Goal: Task Accomplishment & Management: Complete application form

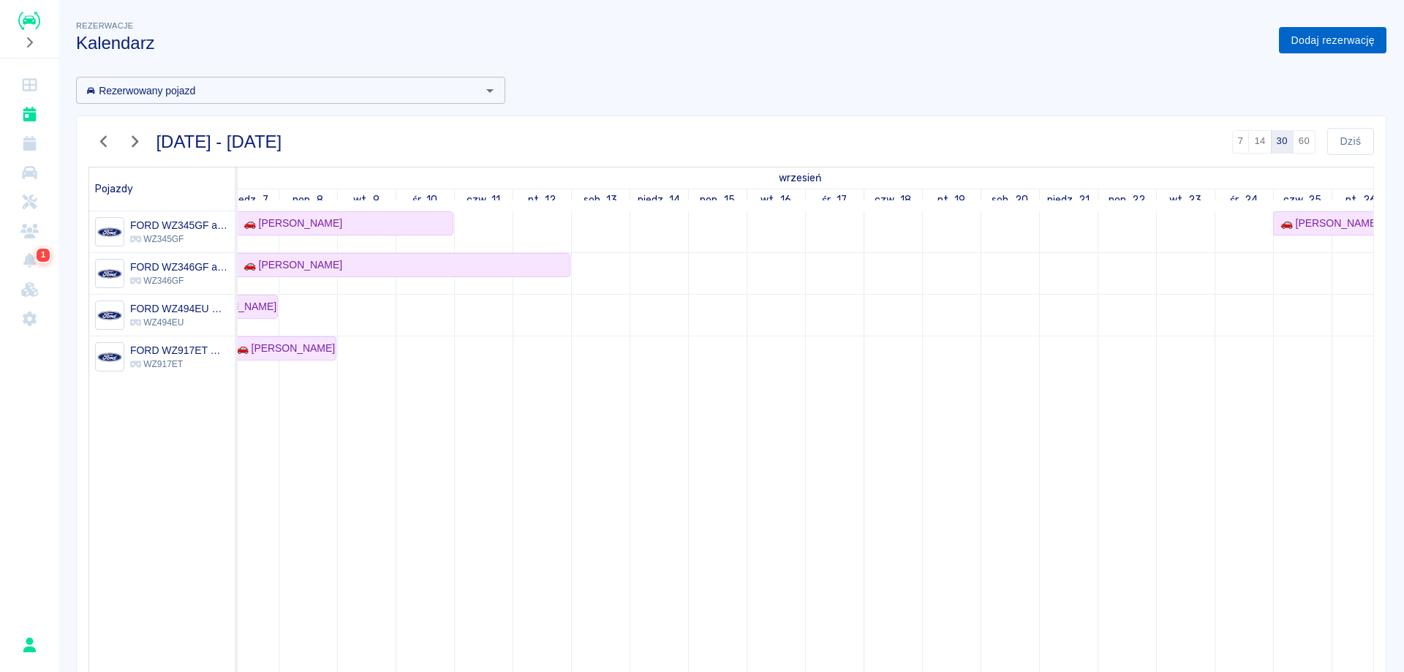
click at [1323, 34] on link "Dodaj rezerwację" at bounding box center [1332, 40] width 107 height 27
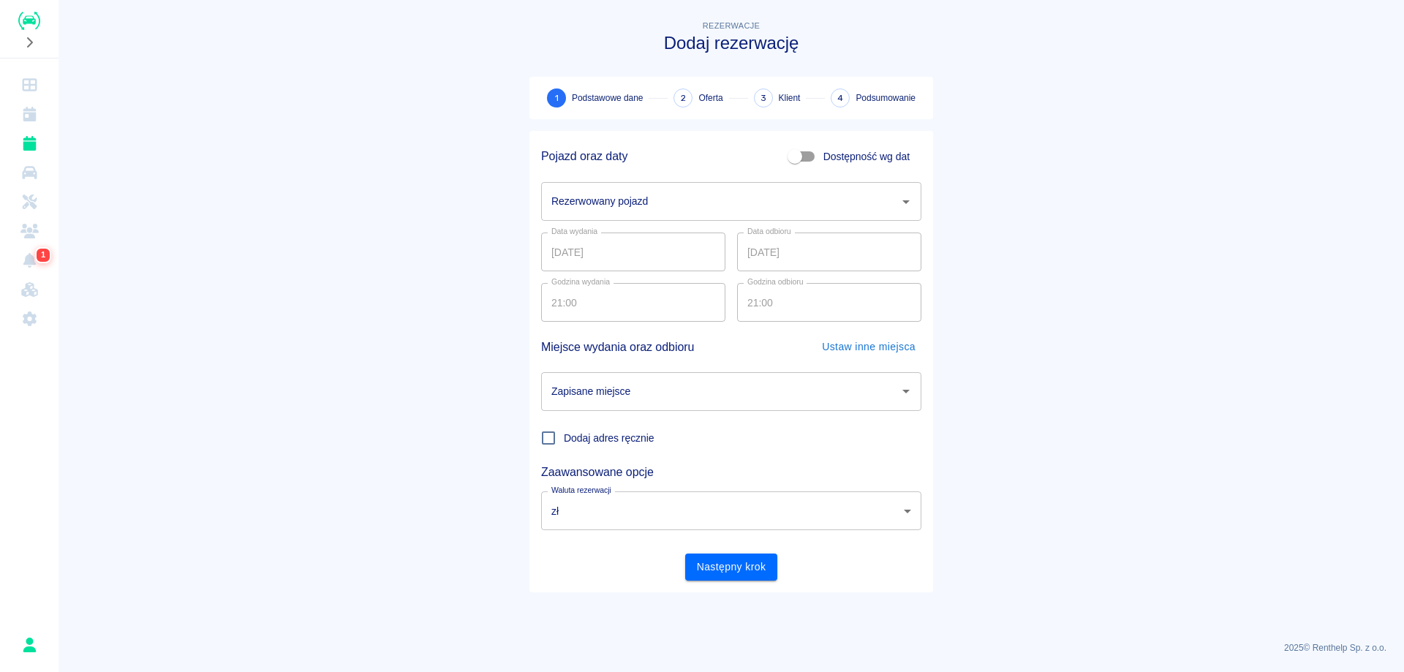
click at [647, 203] on input "Rezerwowany pojazd" at bounding box center [720, 202] width 345 height 26
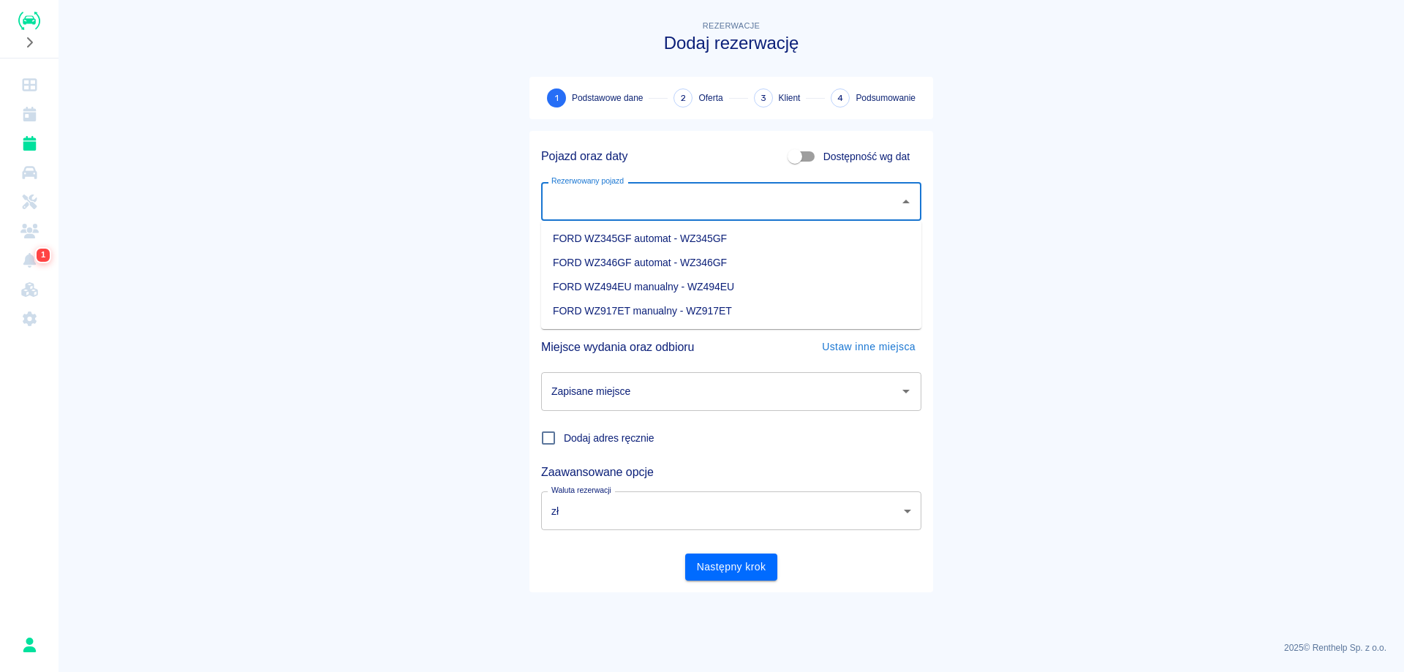
click at [651, 313] on li "FORD WZ917ET manualny - WZ917ET" at bounding box center [731, 311] width 380 height 24
type input "FORD WZ917ET manualny - WZ917ET"
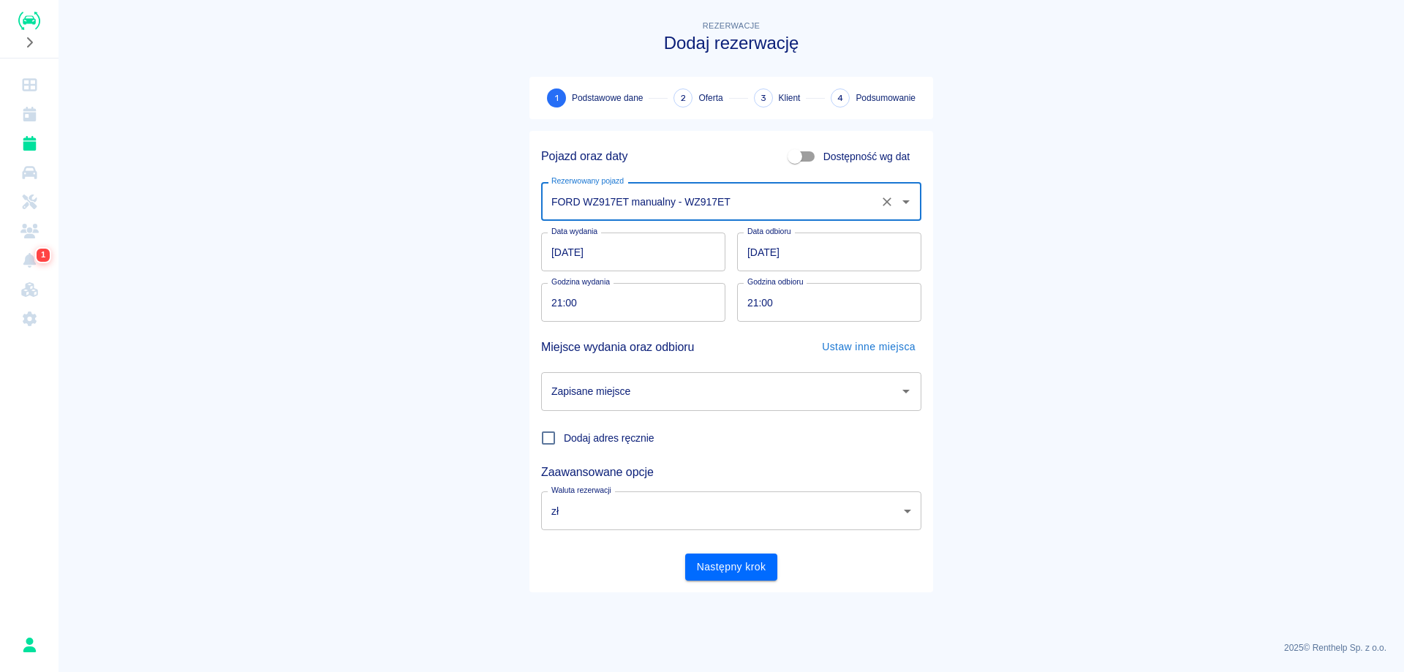
click at [555, 251] on input "[DATE]" at bounding box center [633, 252] width 184 height 39
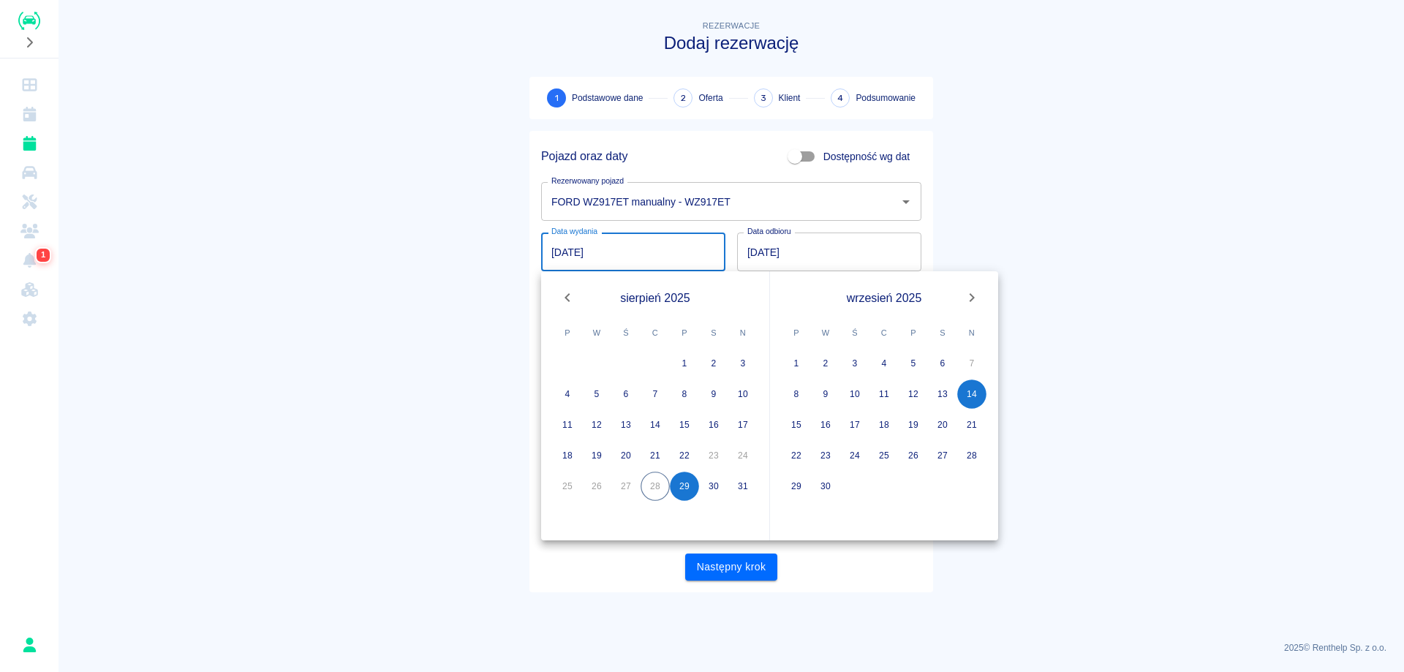
type input "[DATE]"
click at [1078, 265] on main "Rezerwacje Dodaj rezerwację 1 Podstawowe dane 2 Oferta 3 Klient 4 Podsumowanie …" at bounding box center [730, 324] width 1345 height 612
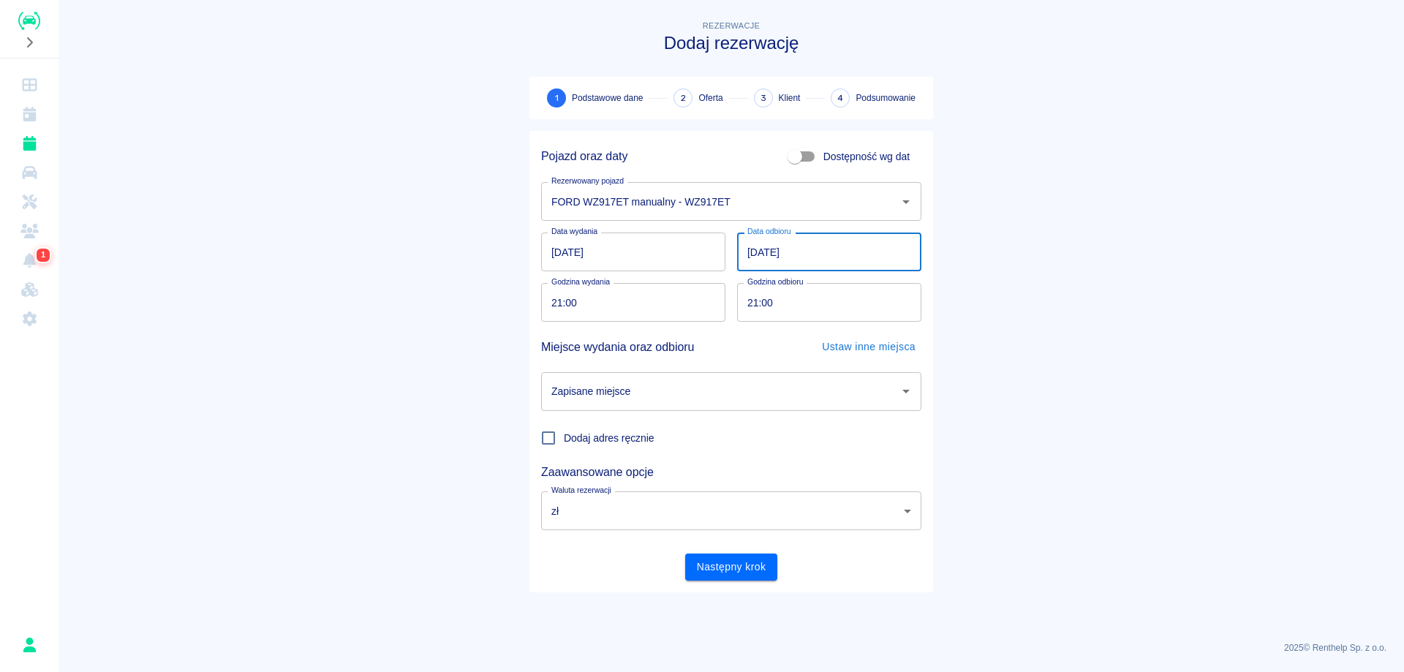
click at [761, 254] on input "[DATE]" at bounding box center [829, 252] width 184 height 39
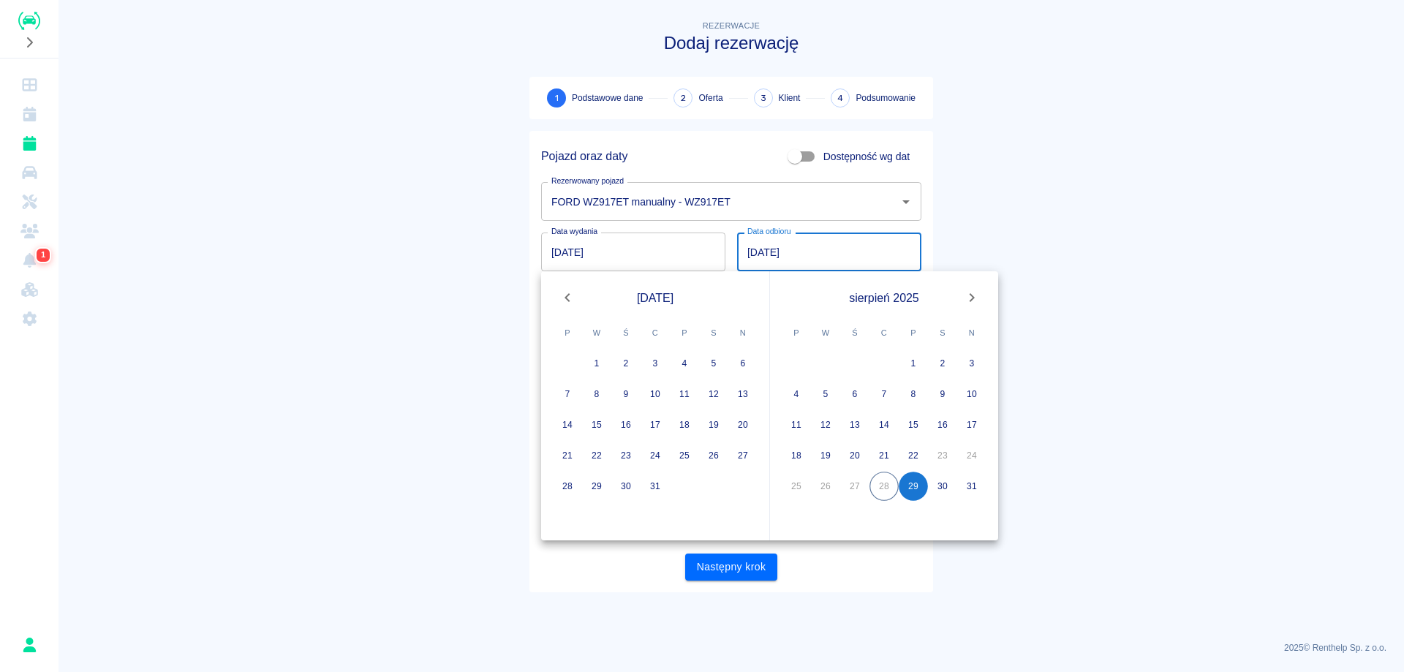
click at [973, 293] on icon "Next month" at bounding box center [972, 298] width 18 height 18
click at [973, 301] on icon "Next month" at bounding box center [972, 298] width 18 height 18
click at [973, 363] on button "5" at bounding box center [971, 363] width 29 height 29
type input "[DATE]"
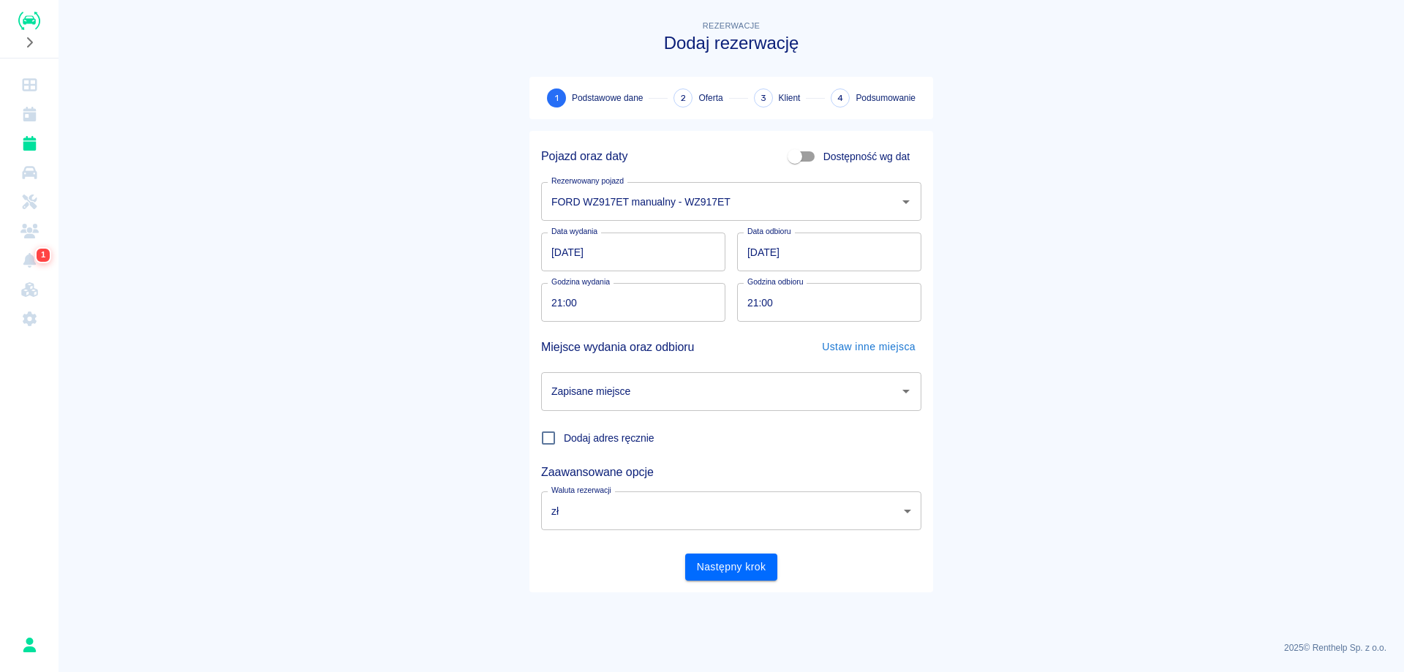
click at [756, 393] on input "Zapisane miejsce" at bounding box center [720, 392] width 345 height 26
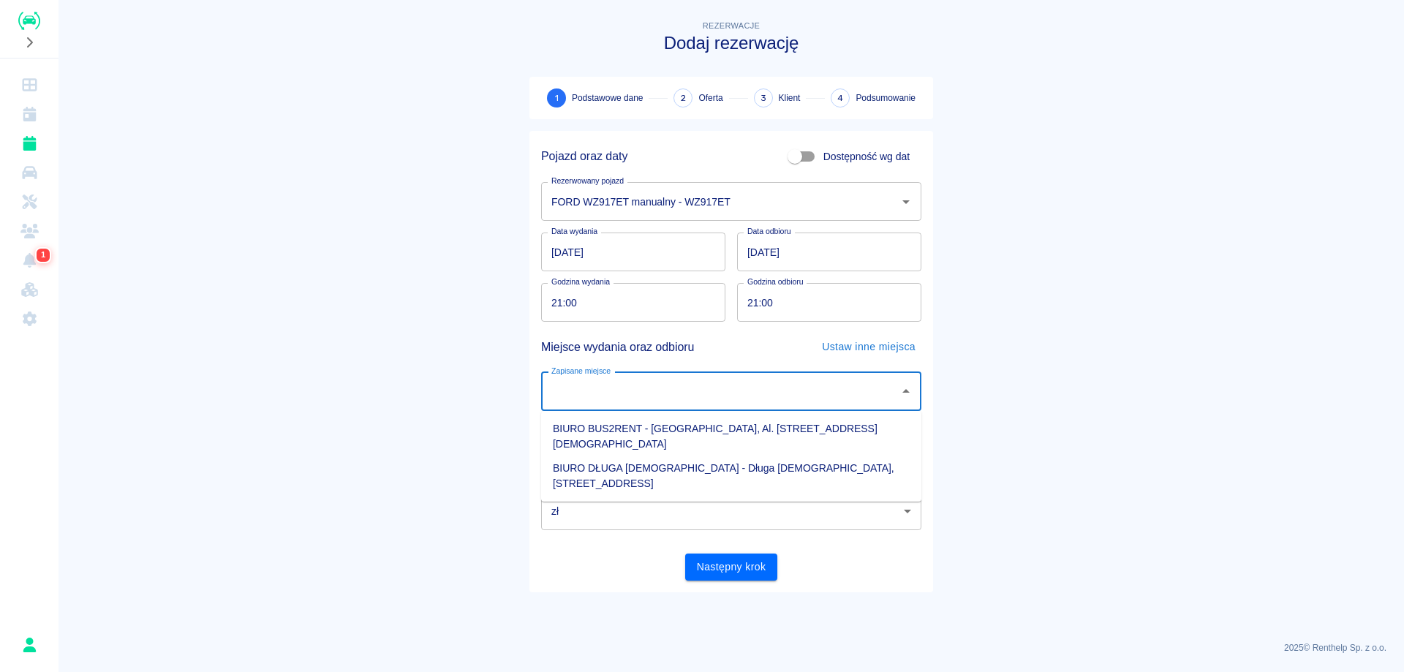
click at [836, 387] on input "Zapisane miejsce" at bounding box center [720, 392] width 345 height 26
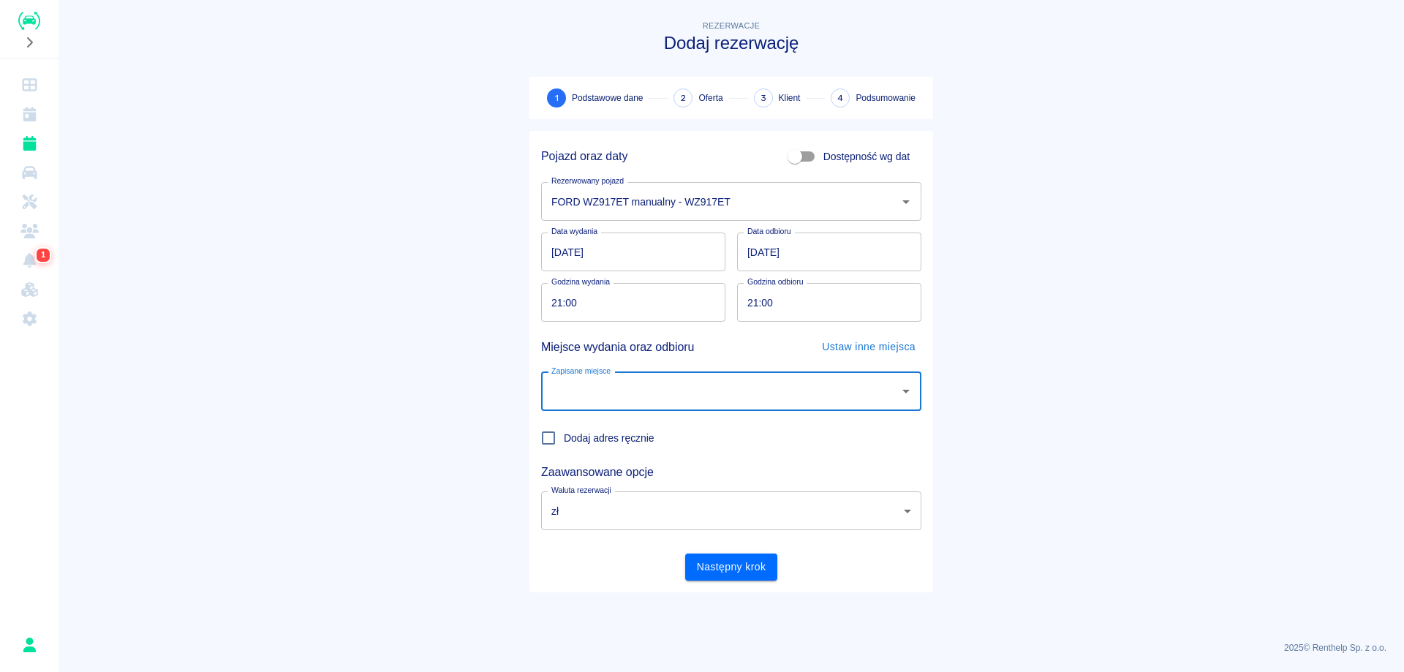
click at [914, 399] on icon "Otwórz" at bounding box center [906, 391] width 18 height 18
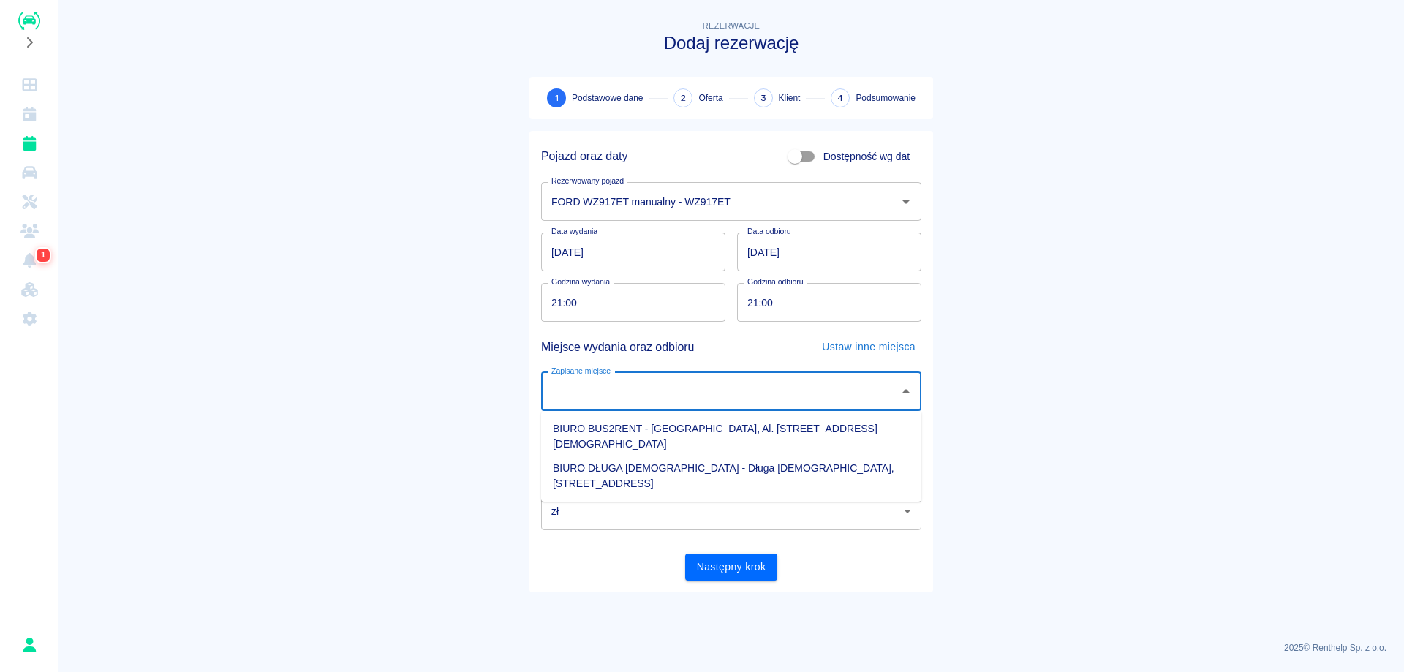
click at [771, 433] on li "BIURO BUS2RENT - [GEOGRAPHIC_DATA], Al. [STREET_ADDRESS][DEMOGRAPHIC_DATA]" at bounding box center [731, 436] width 380 height 39
type input "BIURO BUS2RENT - [GEOGRAPHIC_DATA], Al. [STREET_ADDRESS][DEMOGRAPHIC_DATA]"
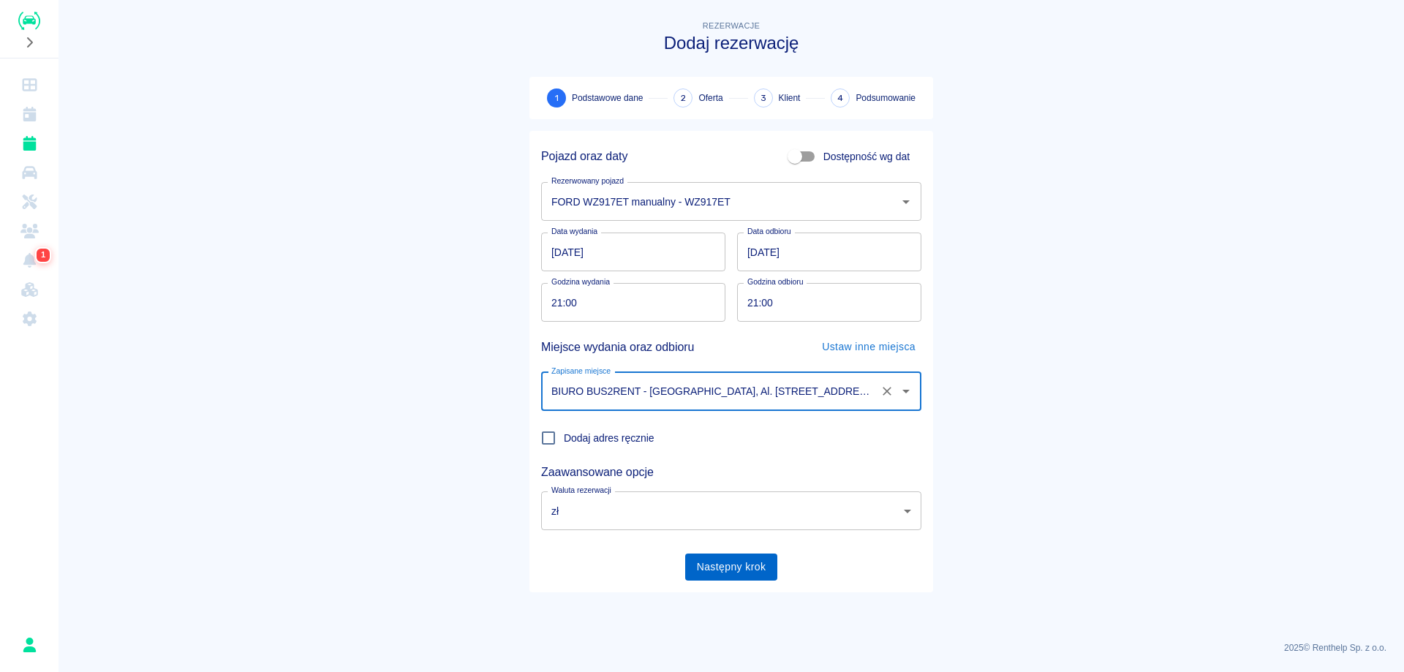
click at [741, 562] on button "Następny krok" at bounding box center [731, 567] width 93 height 27
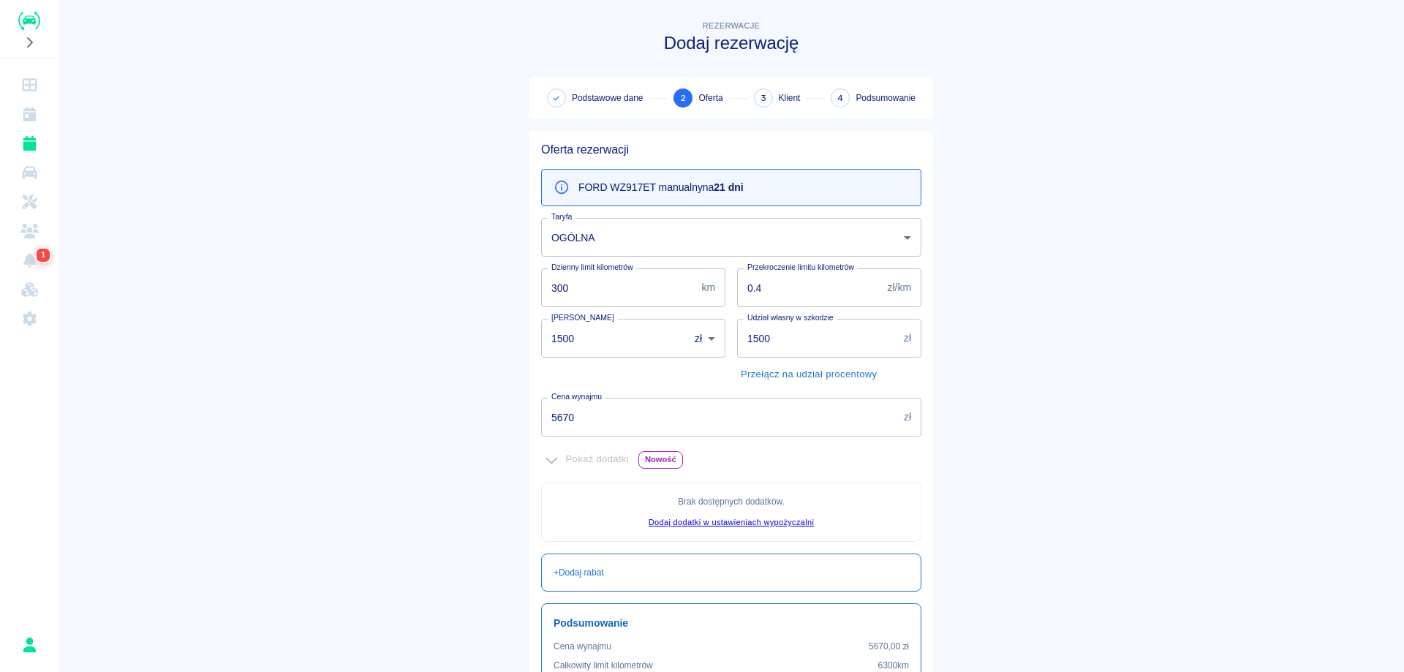
scroll to position [173, 0]
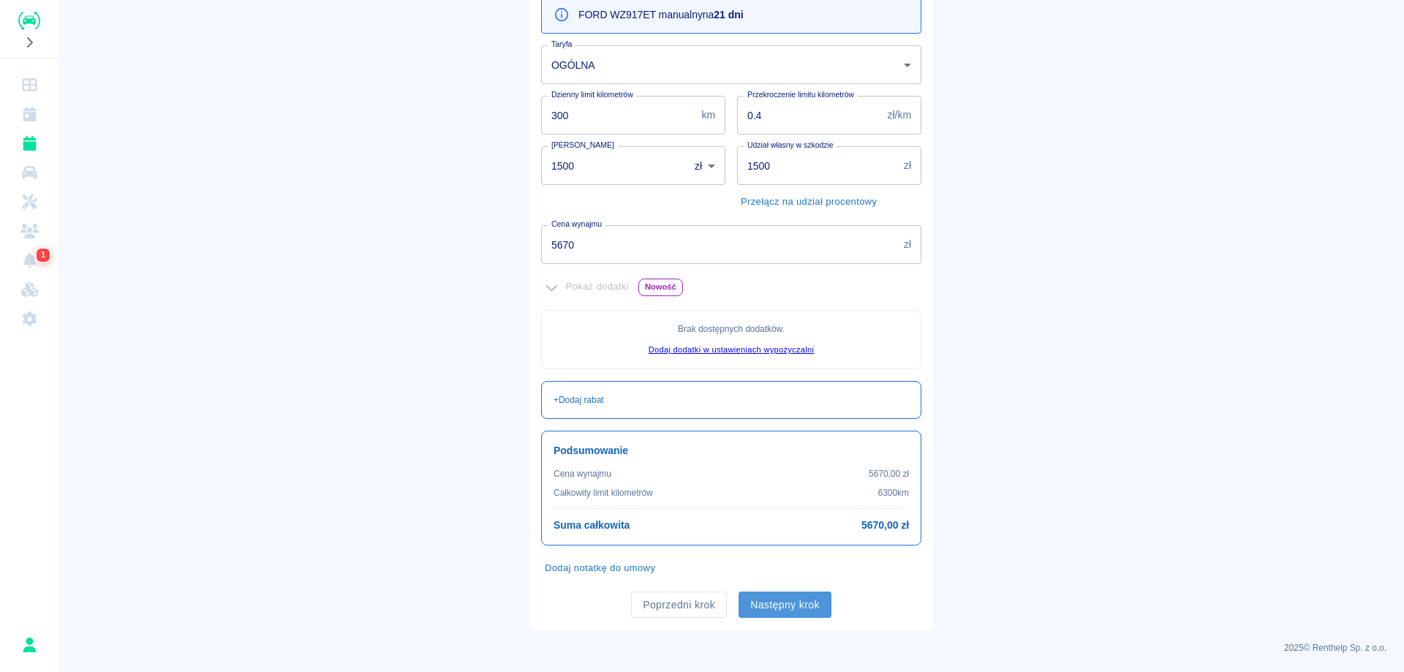
click at [788, 610] on button "Następny krok" at bounding box center [785, 605] width 93 height 27
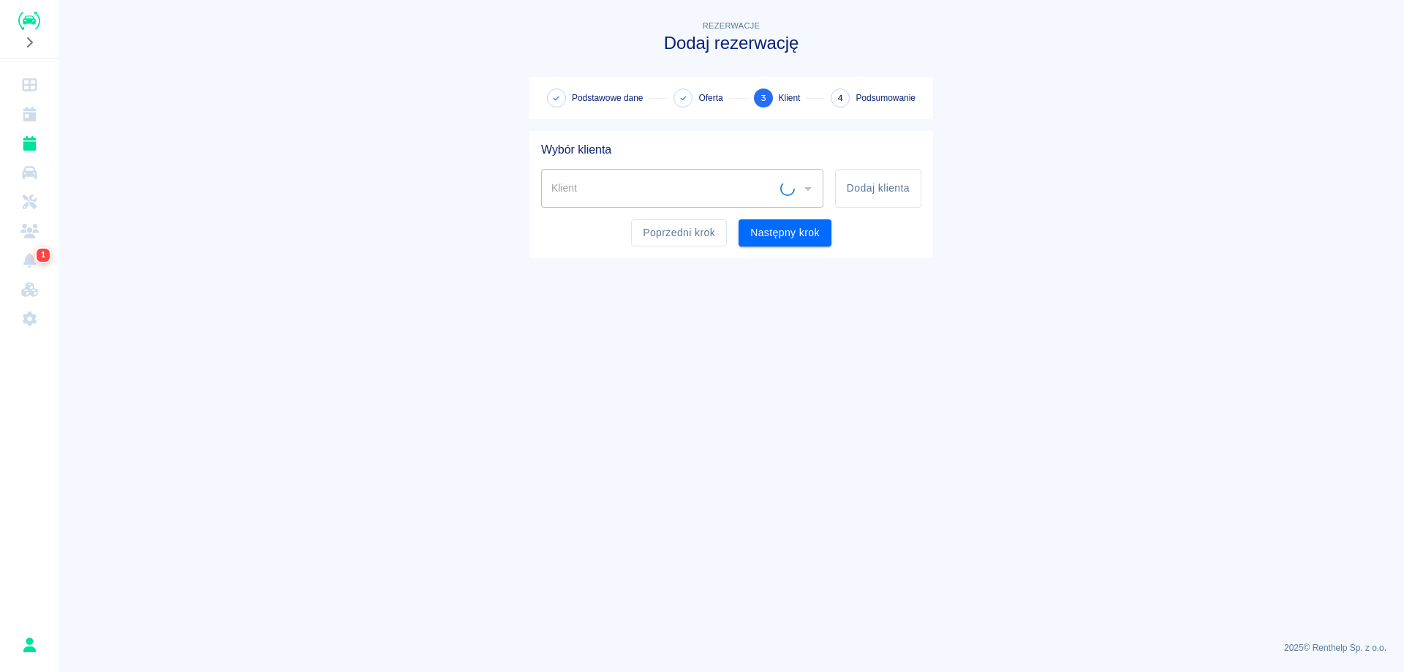
scroll to position [0, 0]
click at [870, 195] on button "Dodaj klienta" at bounding box center [878, 188] width 86 height 39
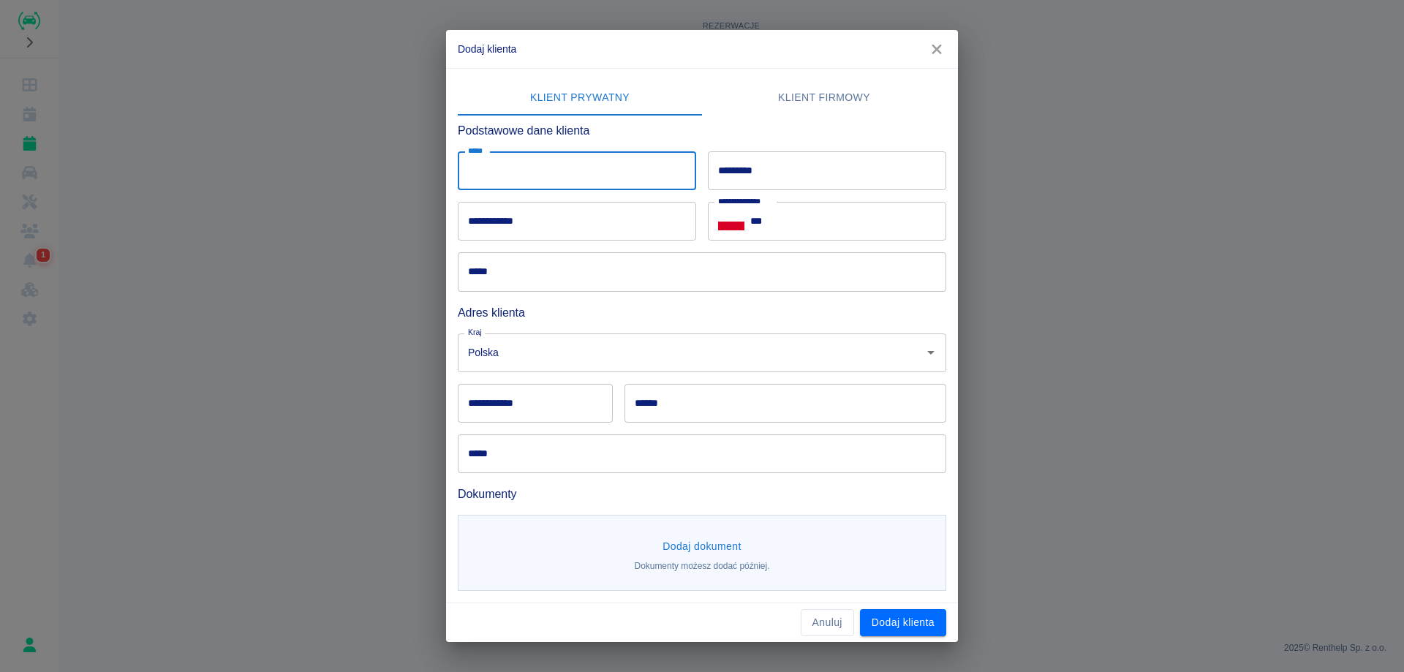
click at [580, 183] on input "*****" at bounding box center [577, 170] width 238 height 39
type input "****"
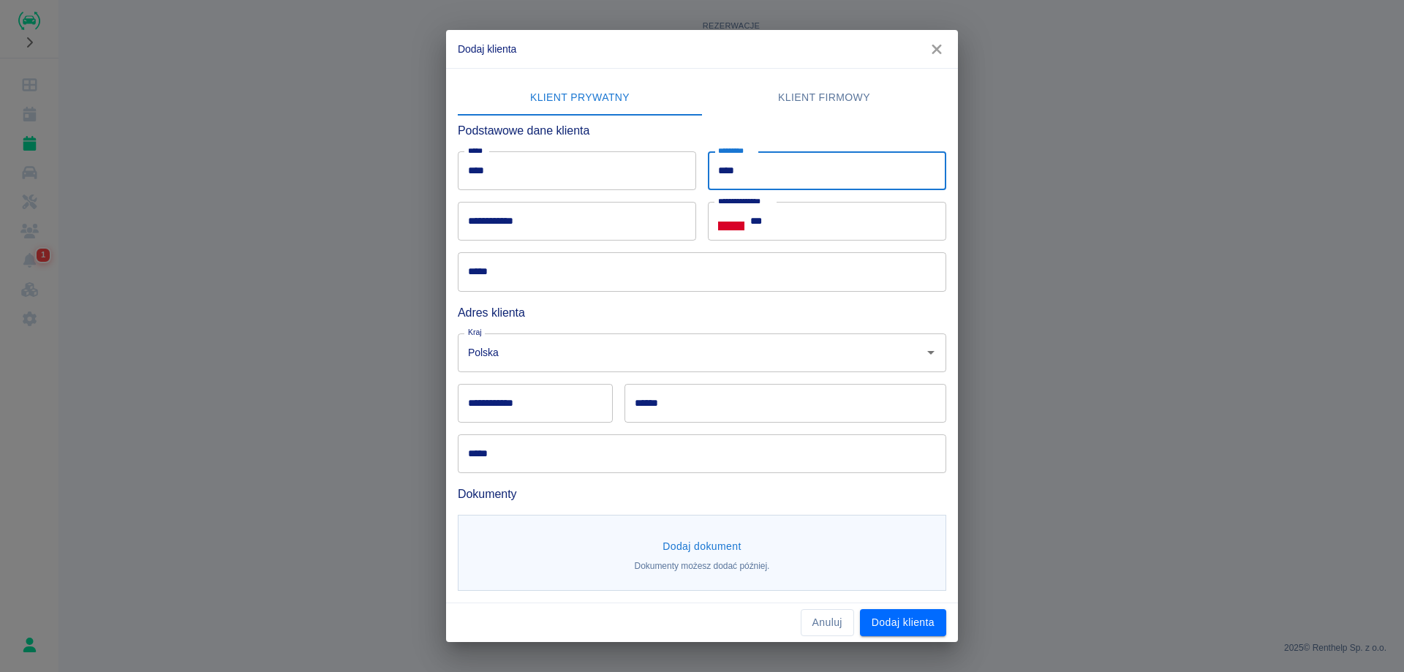
type input "**********"
type input "******"
type input "**********"
click at [574, 230] on input "**********" at bounding box center [577, 221] width 238 height 39
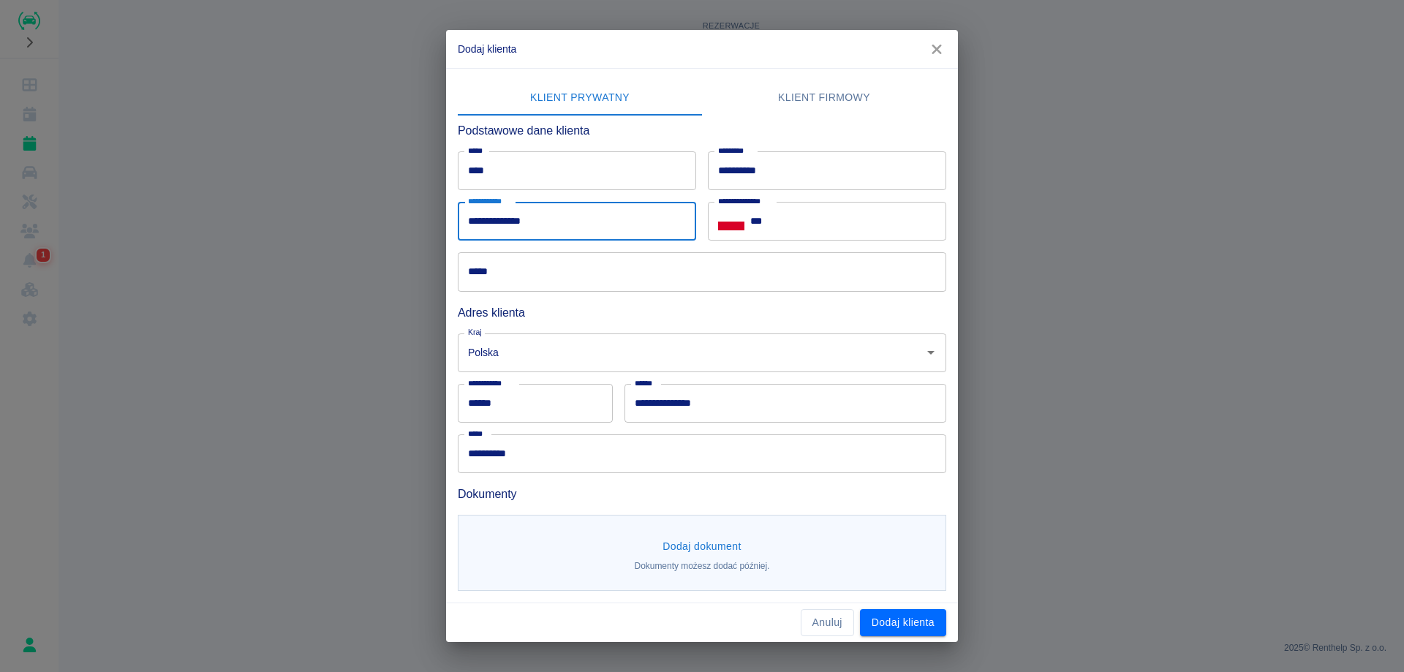
type input "**********"
click at [862, 228] on input "***" at bounding box center [848, 221] width 196 height 39
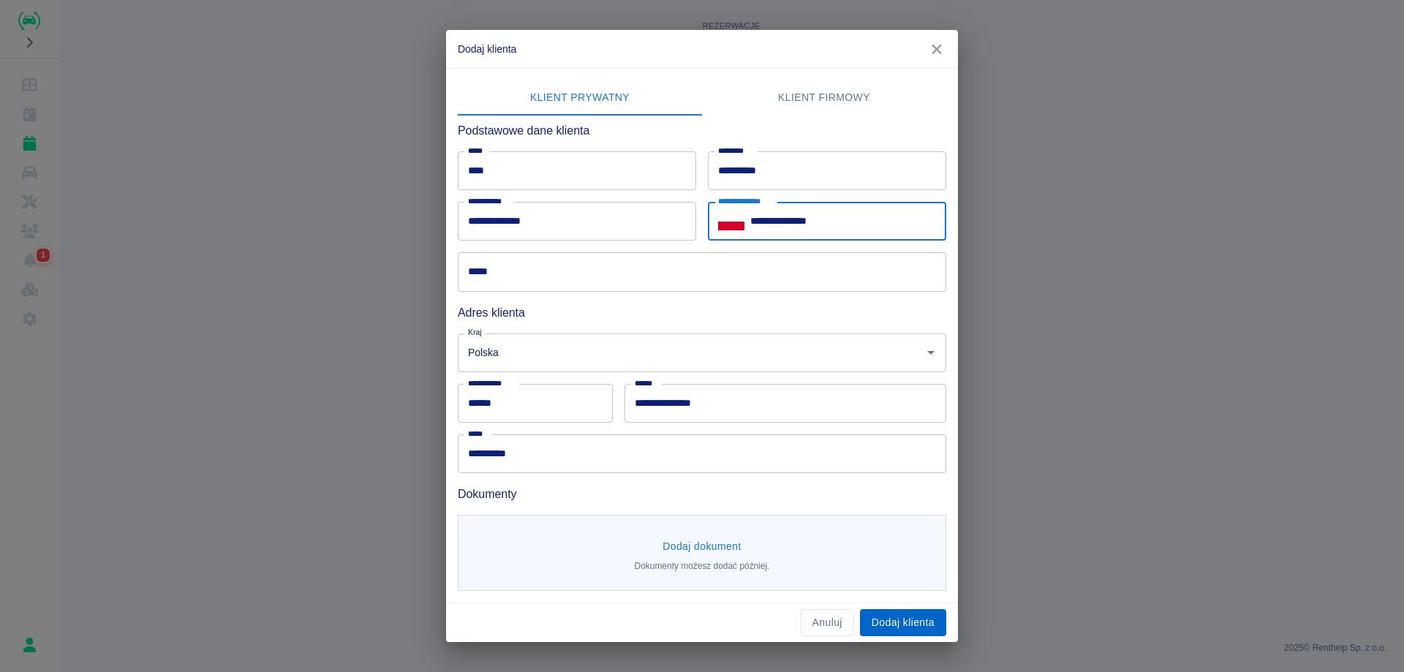
type input "**********"
click at [914, 616] on button "Dodaj klienta" at bounding box center [903, 622] width 86 height 27
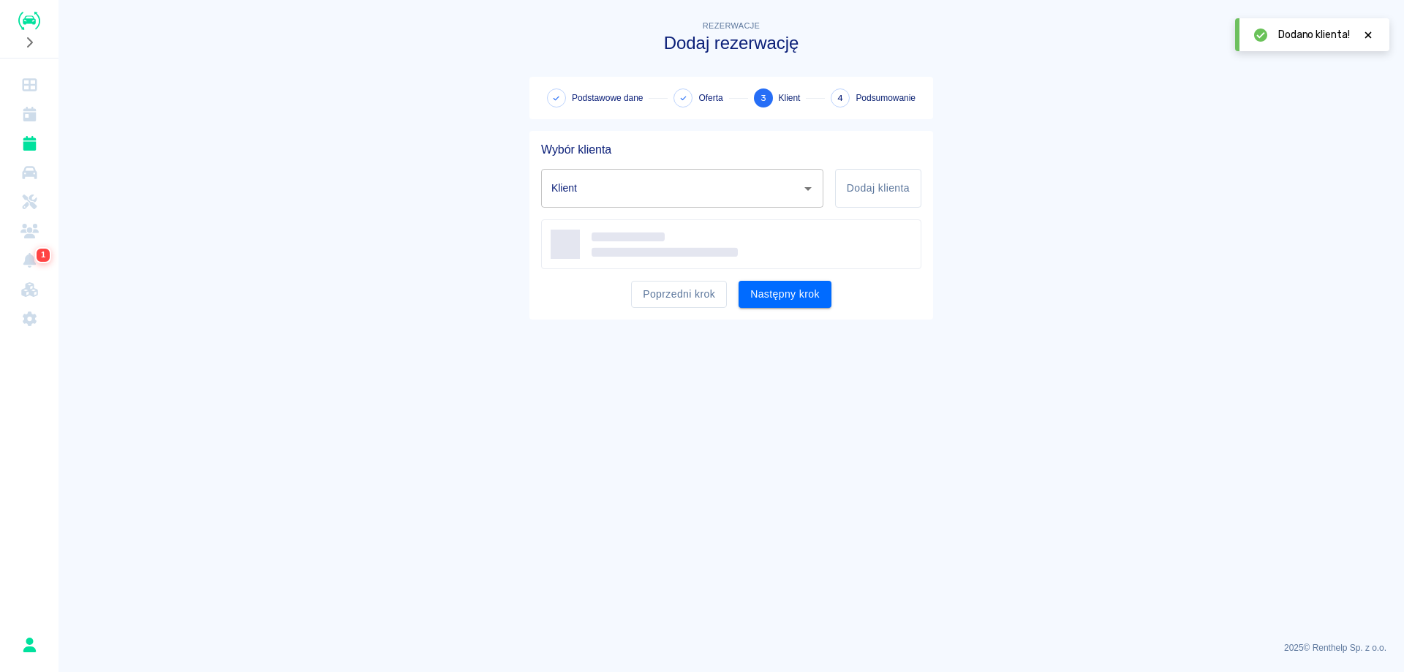
type input "[PERSON_NAME] ([PHONE_NUMBER])"
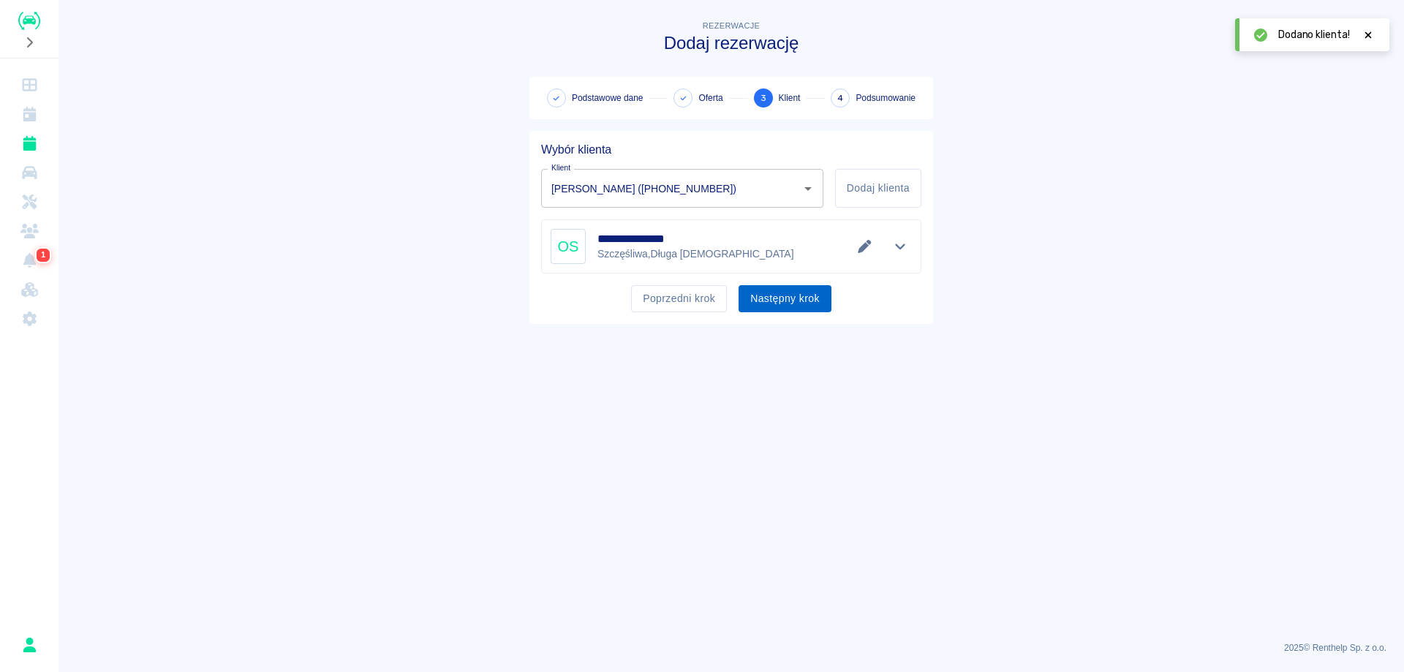
click at [787, 294] on button "Następny krok" at bounding box center [785, 298] width 93 height 27
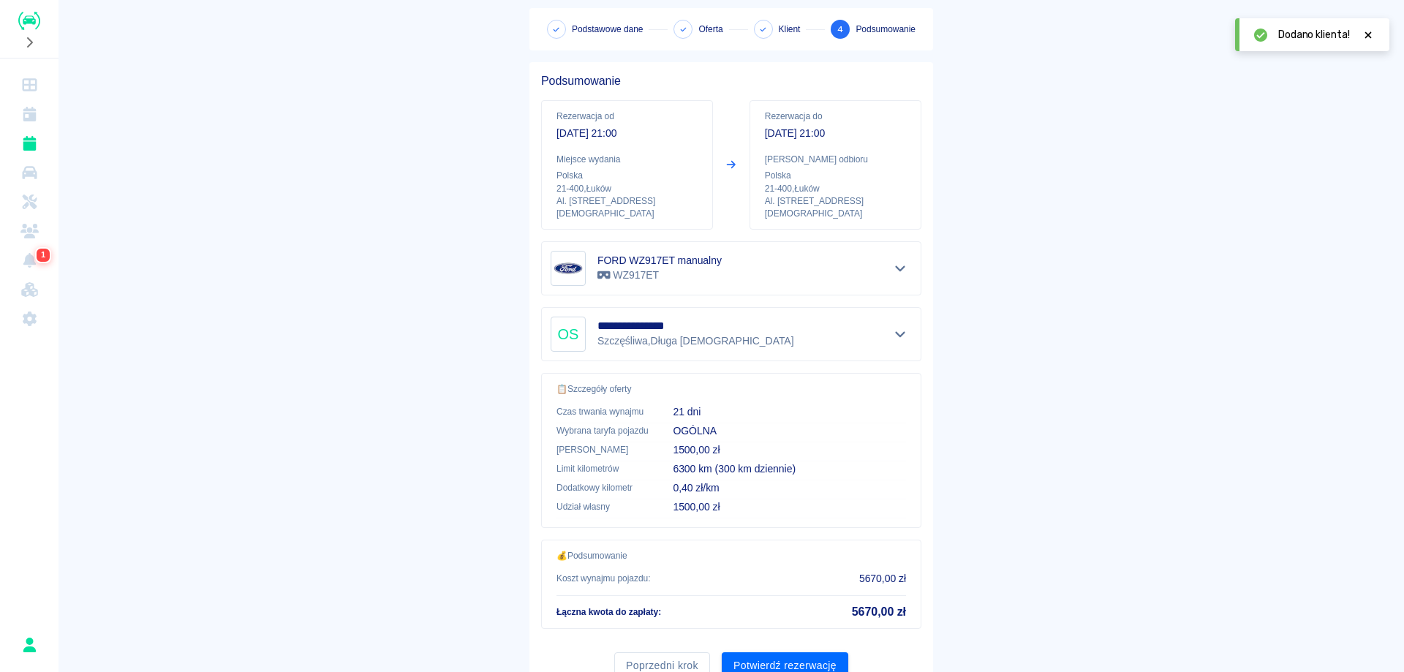
scroll to position [117, 0]
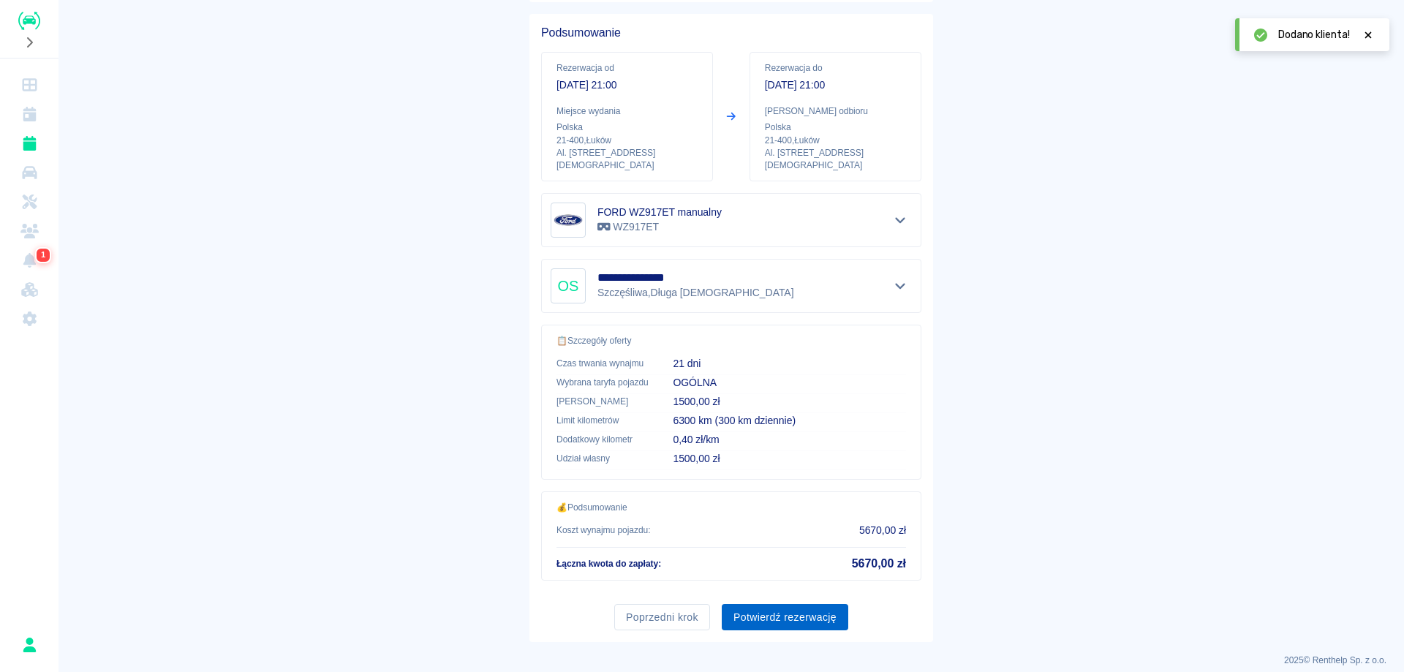
click at [776, 611] on button "Potwierdź rezerwację" at bounding box center [785, 617] width 126 height 27
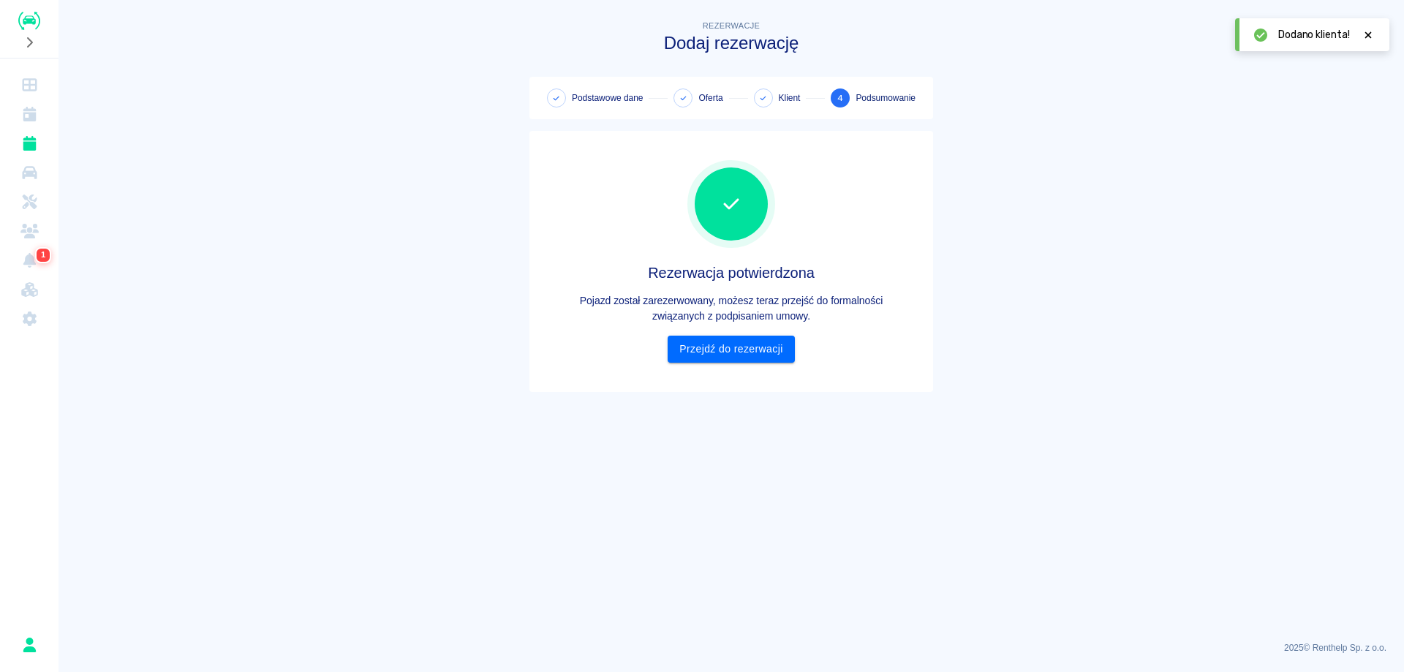
scroll to position [0, 0]
click at [23, 118] on icon "Kalendarz" at bounding box center [29, 114] width 13 height 15
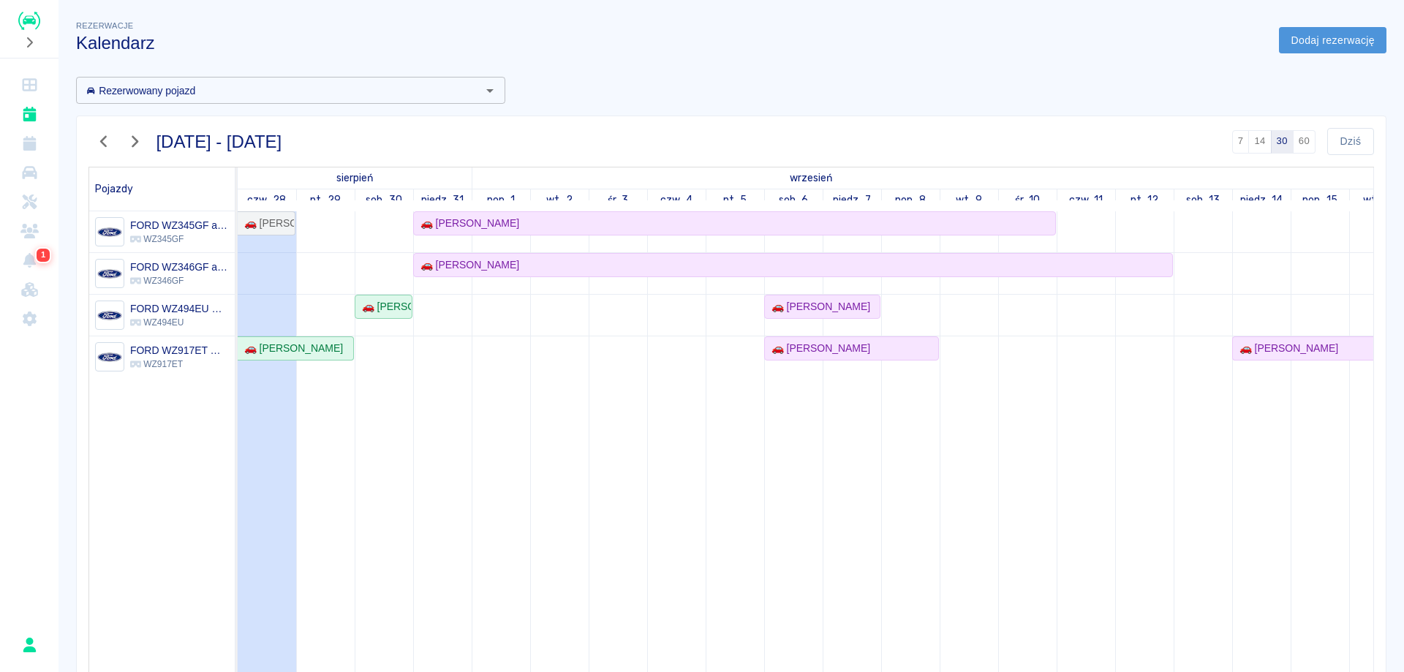
click at [1340, 45] on link "Dodaj rezerwację" at bounding box center [1332, 40] width 107 height 27
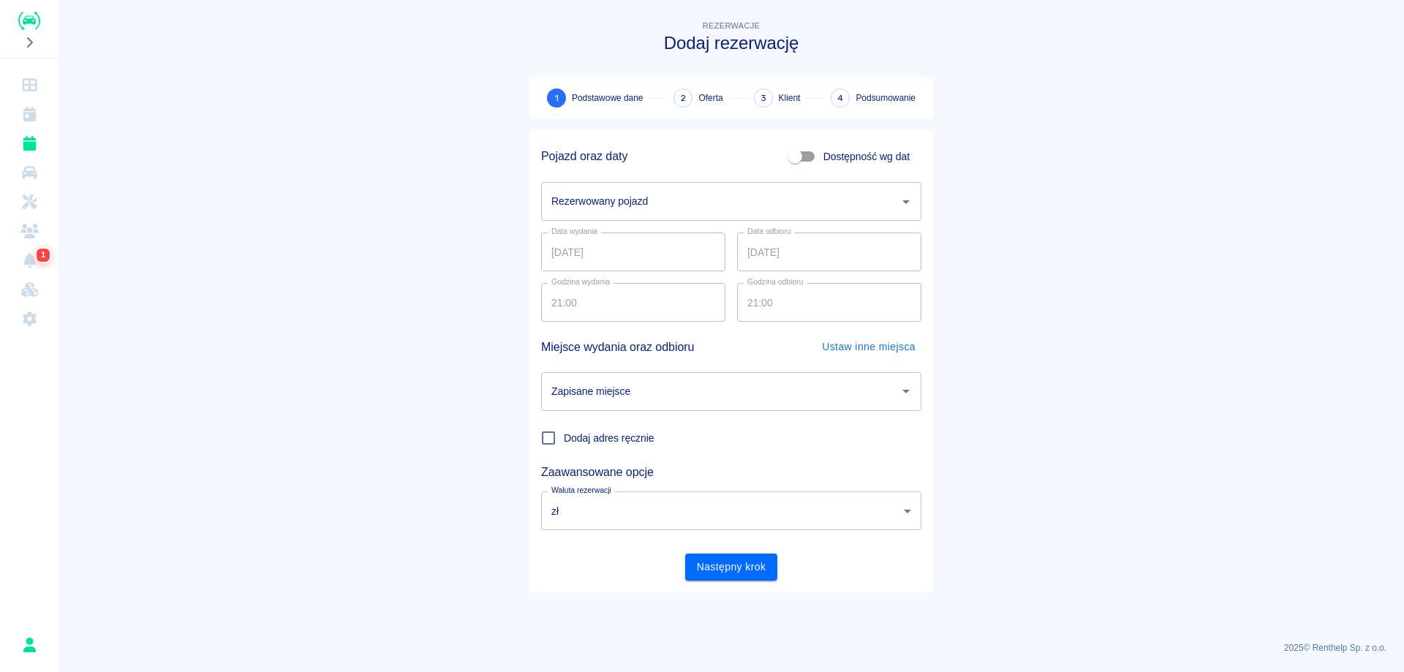
click at [593, 203] on div "Rezerwowany pojazd Rezerwowany pojazd" at bounding box center [731, 201] width 380 height 39
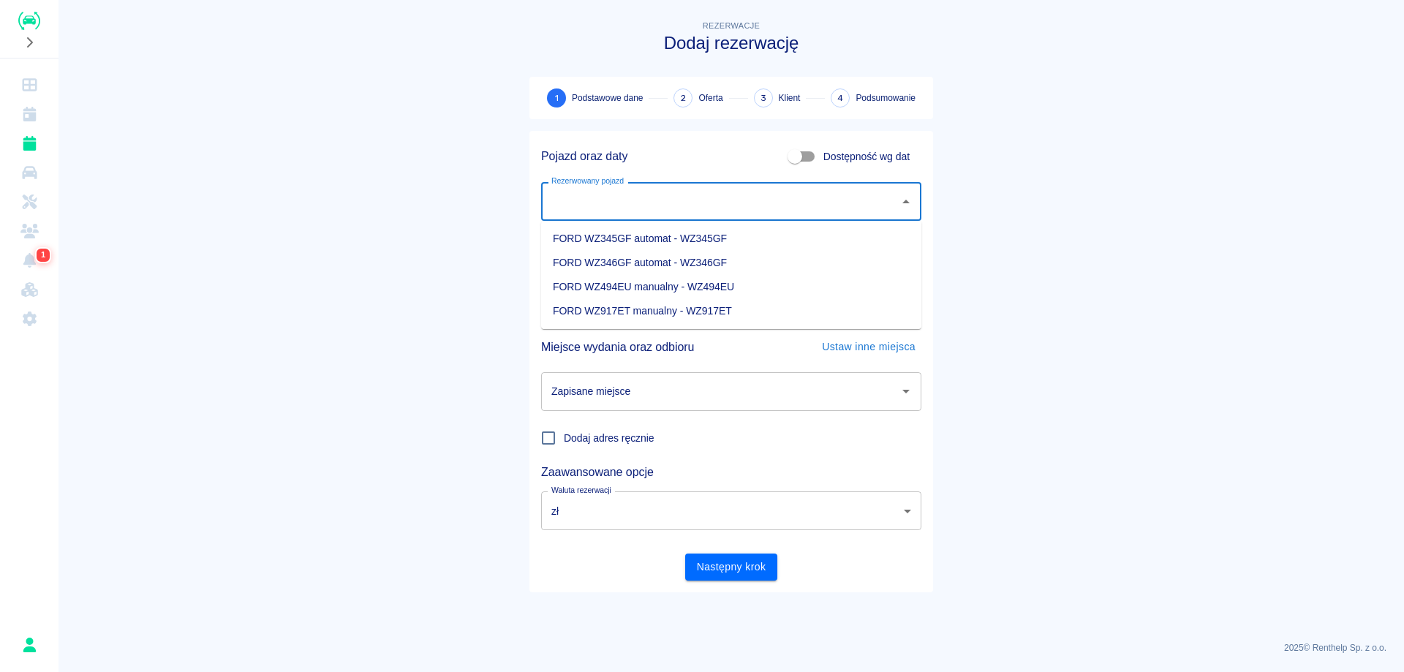
click at [603, 264] on li "FORD WZ346GF automat - WZ346GF" at bounding box center [731, 263] width 380 height 24
type input "FORD WZ346GF automat - WZ346GF"
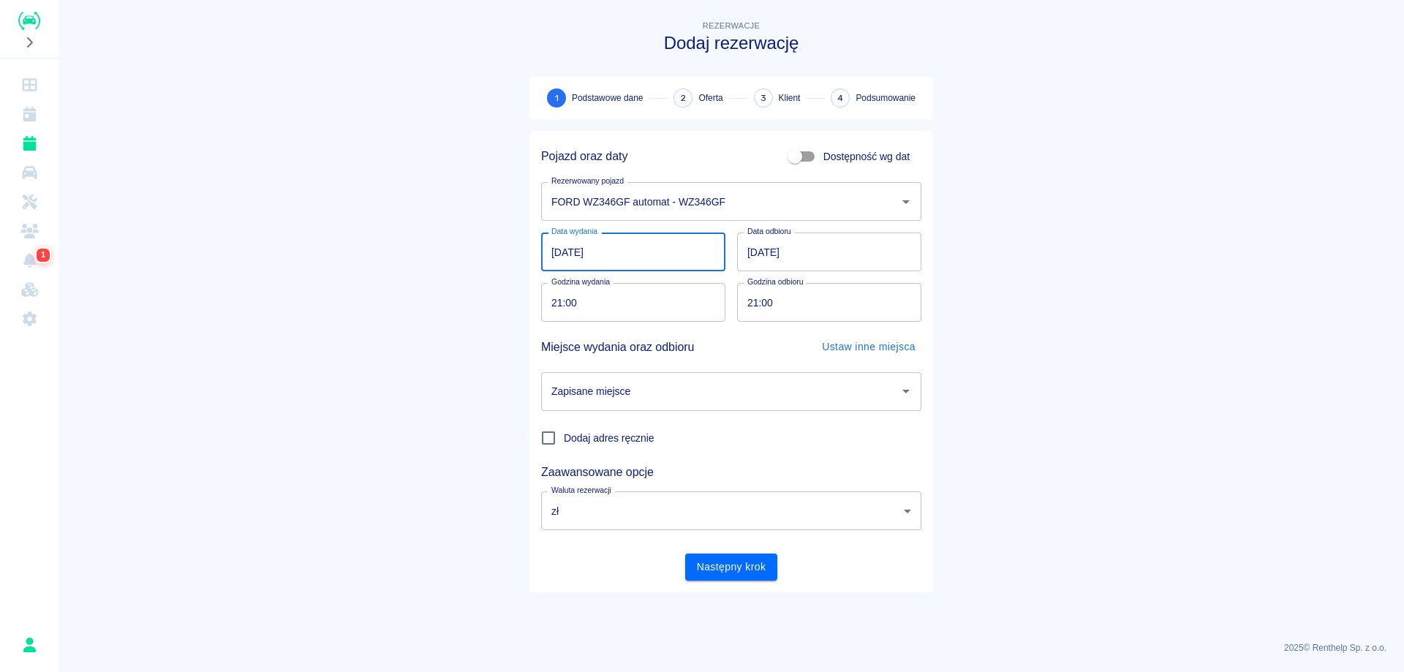
click at [555, 256] on input "[DATE]" at bounding box center [633, 252] width 184 height 39
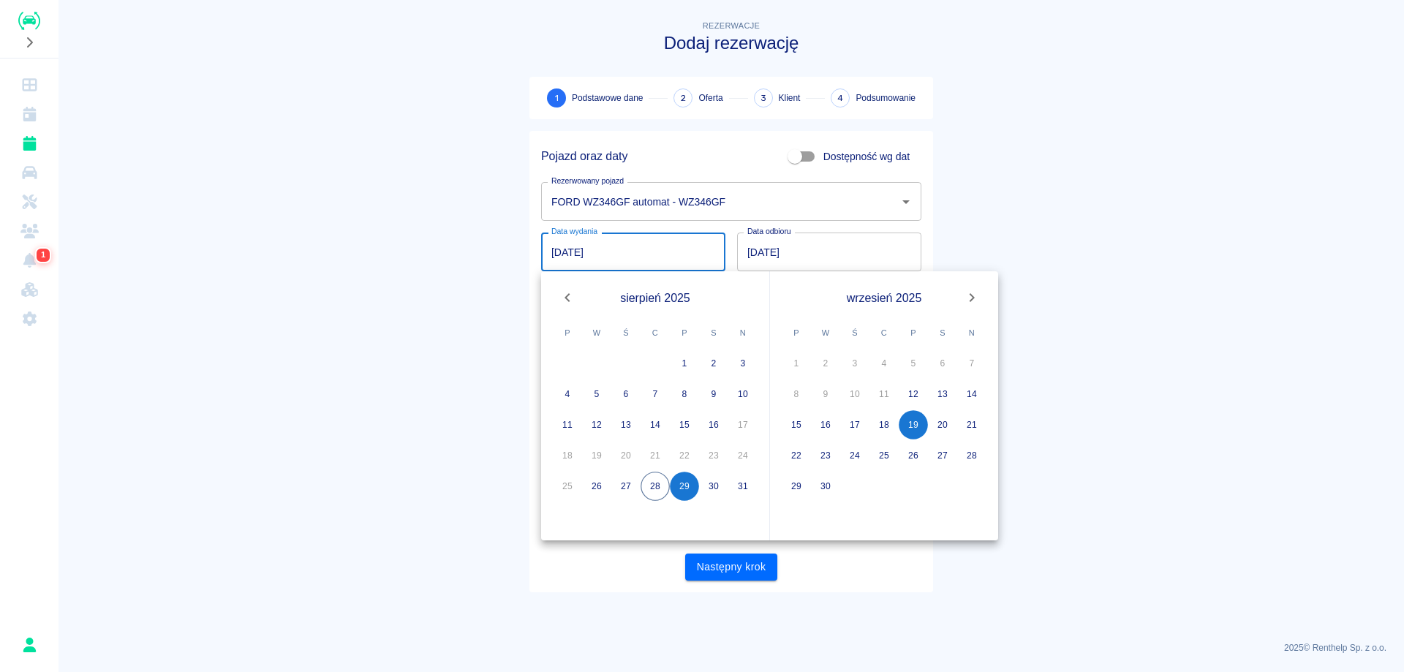
type input "[DATE]"
click at [749, 257] on input "[DATE]" at bounding box center [829, 252] width 184 height 39
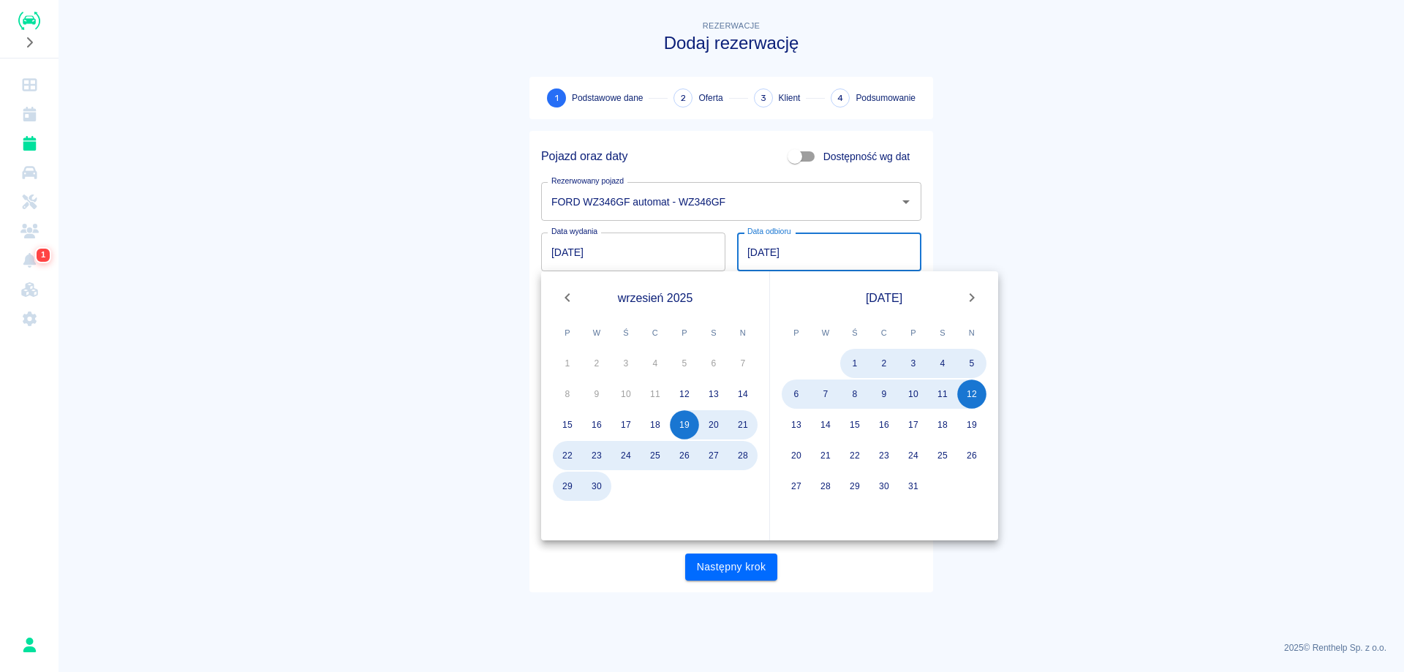
type input "[DATE]"
click at [1099, 399] on main "Rezerwacje Dodaj rezerwację 1 Podstawowe dane 2 Oferta 3 Klient 4 Podsumowanie …" at bounding box center [730, 324] width 1345 height 612
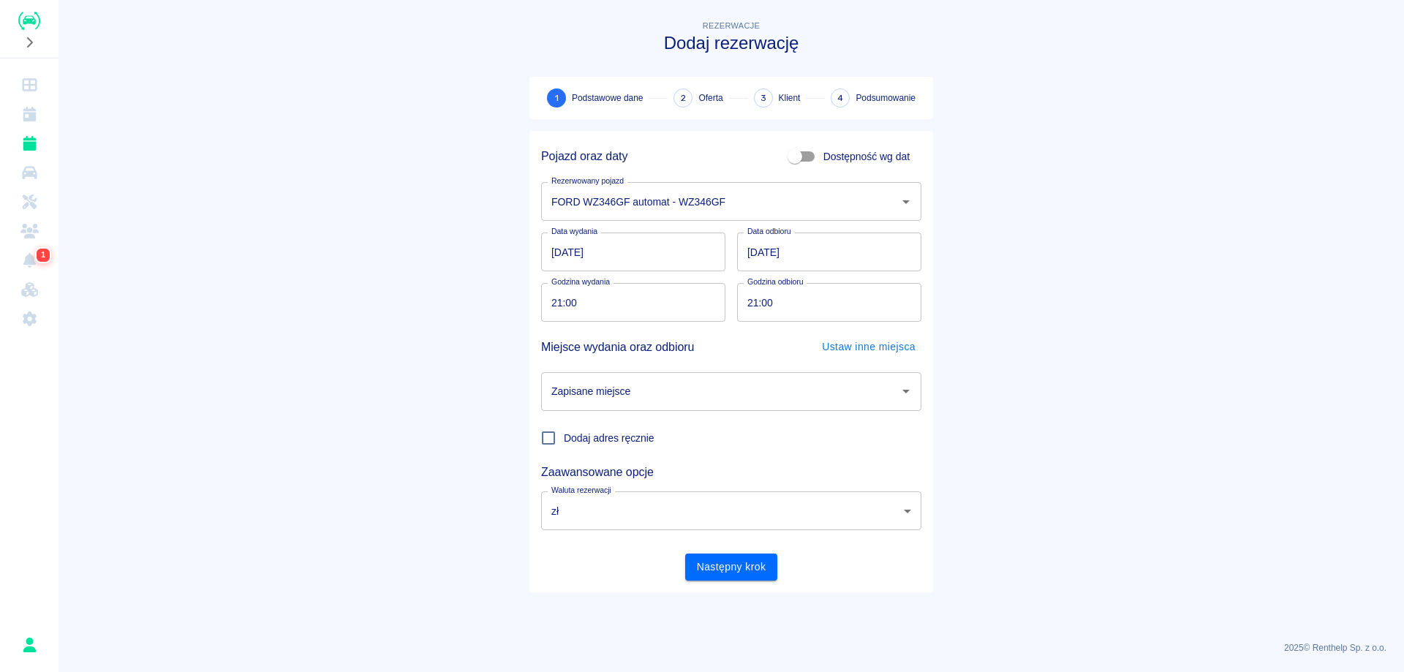
click at [551, 300] on input "21:00" at bounding box center [628, 302] width 174 height 39
type input "18:00"
click at [753, 305] on input "21:00" at bounding box center [824, 302] width 174 height 39
type input "18:00"
click at [1054, 317] on main "Rezerwacje Dodaj rezerwację 1 Podstawowe dane 2 Oferta 3 Klient 4 Podsumowanie …" at bounding box center [730, 324] width 1345 height 612
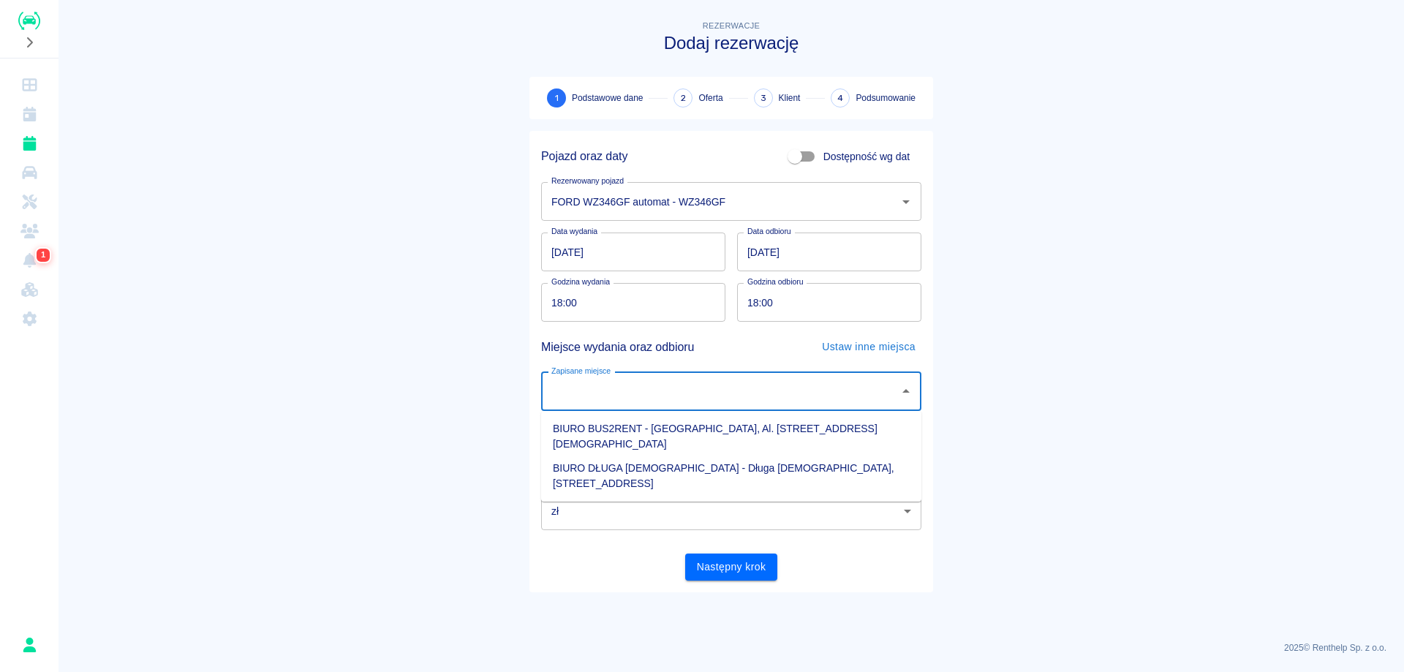
click at [828, 393] on input "Zapisane miejsce" at bounding box center [720, 392] width 345 height 26
click at [770, 422] on li "BIURO BUS2RENT - [GEOGRAPHIC_DATA], Al. [STREET_ADDRESS][DEMOGRAPHIC_DATA]" at bounding box center [731, 436] width 380 height 39
type input "BIURO BUS2RENT - [GEOGRAPHIC_DATA], Al. [STREET_ADDRESS][DEMOGRAPHIC_DATA]"
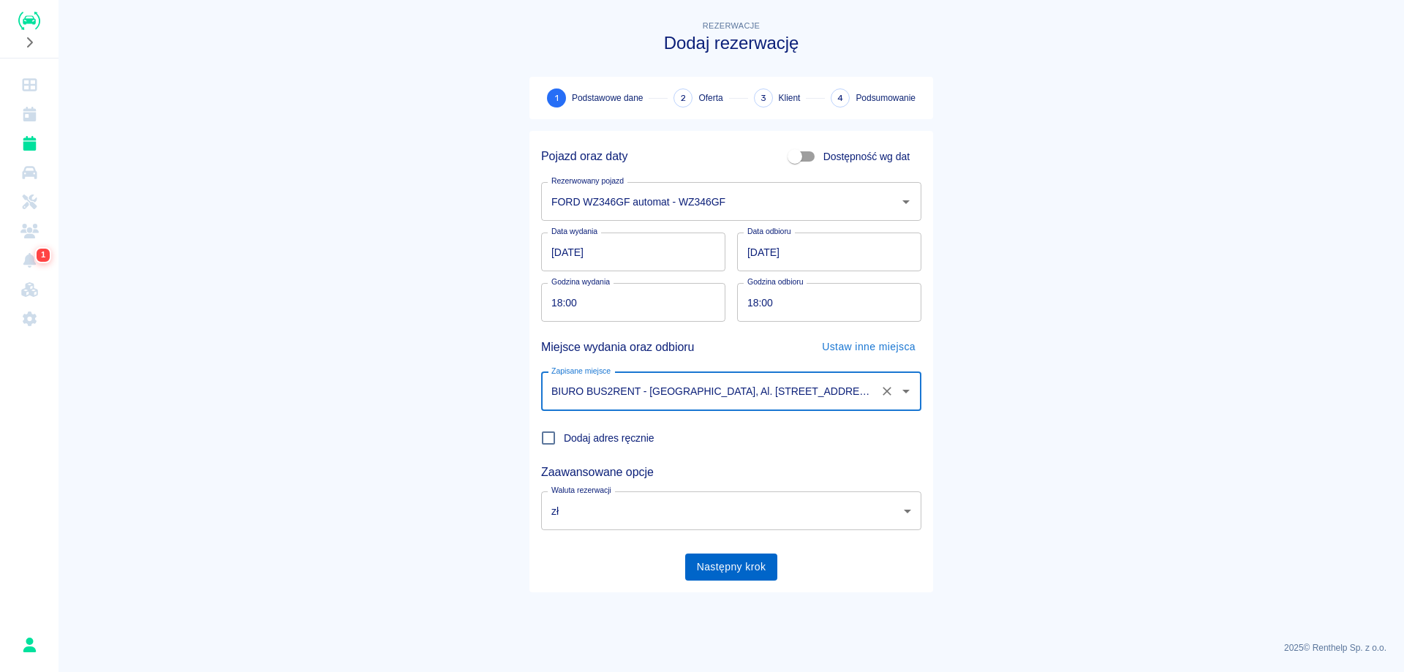
click at [753, 563] on button "Następny krok" at bounding box center [731, 567] width 93 height 27
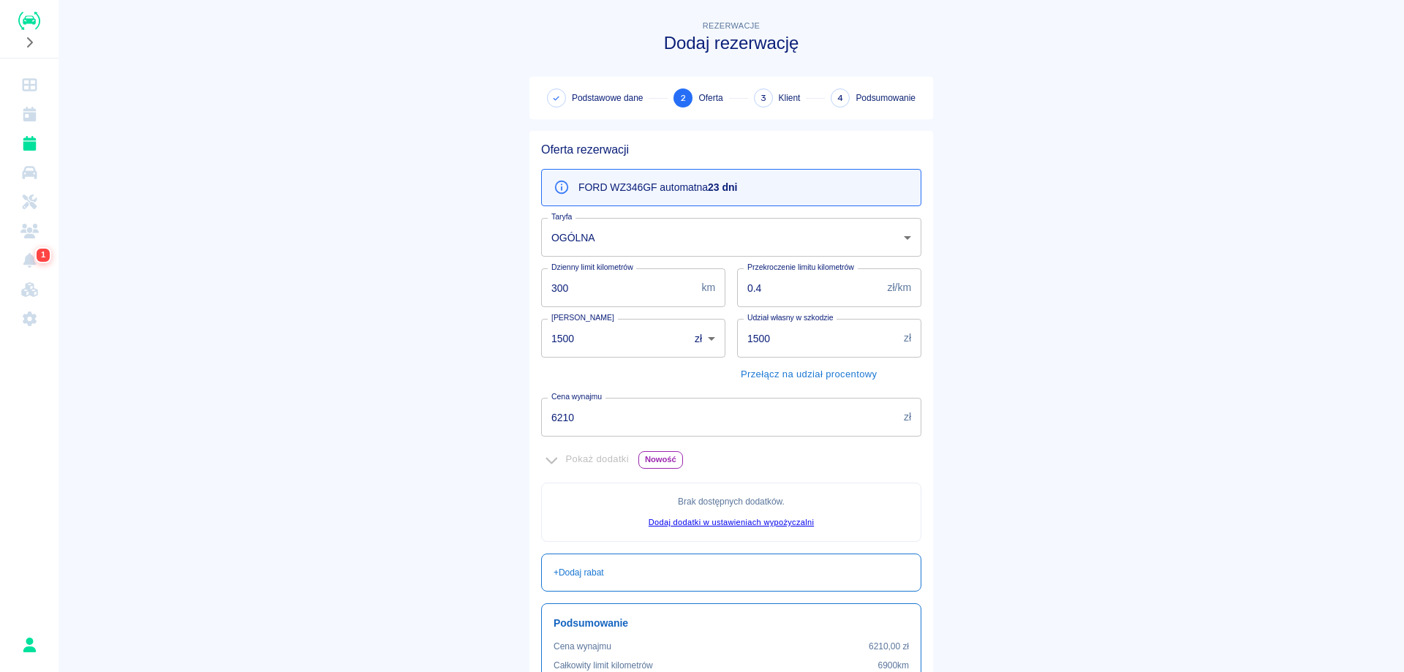
scroll to position [146, 0]
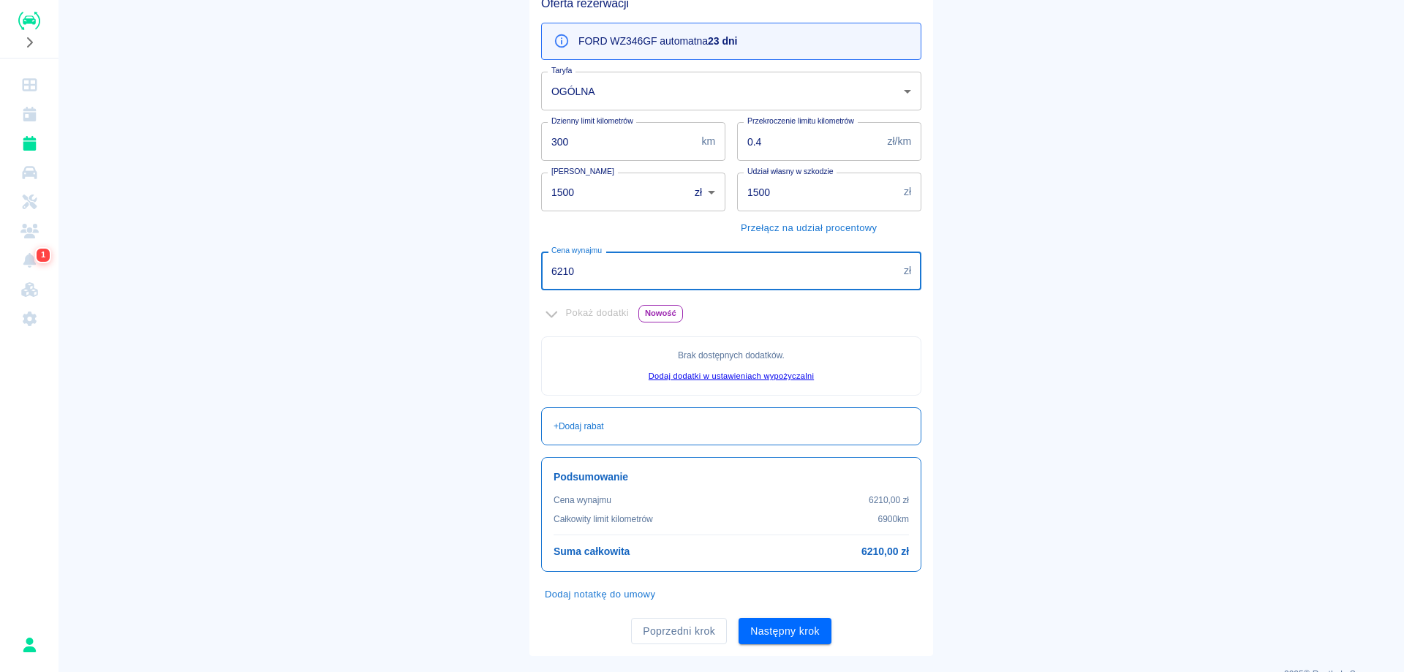
drag, startPoint x: 605, startPoint y: 271, endPoint x: 478, endPoint y: 271, distance: 127.2
click at [478, 271] on main "Rezerwacje Dodaj rezerwację Podstawowe dane 2 Oferta 3 Klient 4 Podsumowanie Of…" at bounding box center [730, 263] width 1345 height 785
type input "5000"
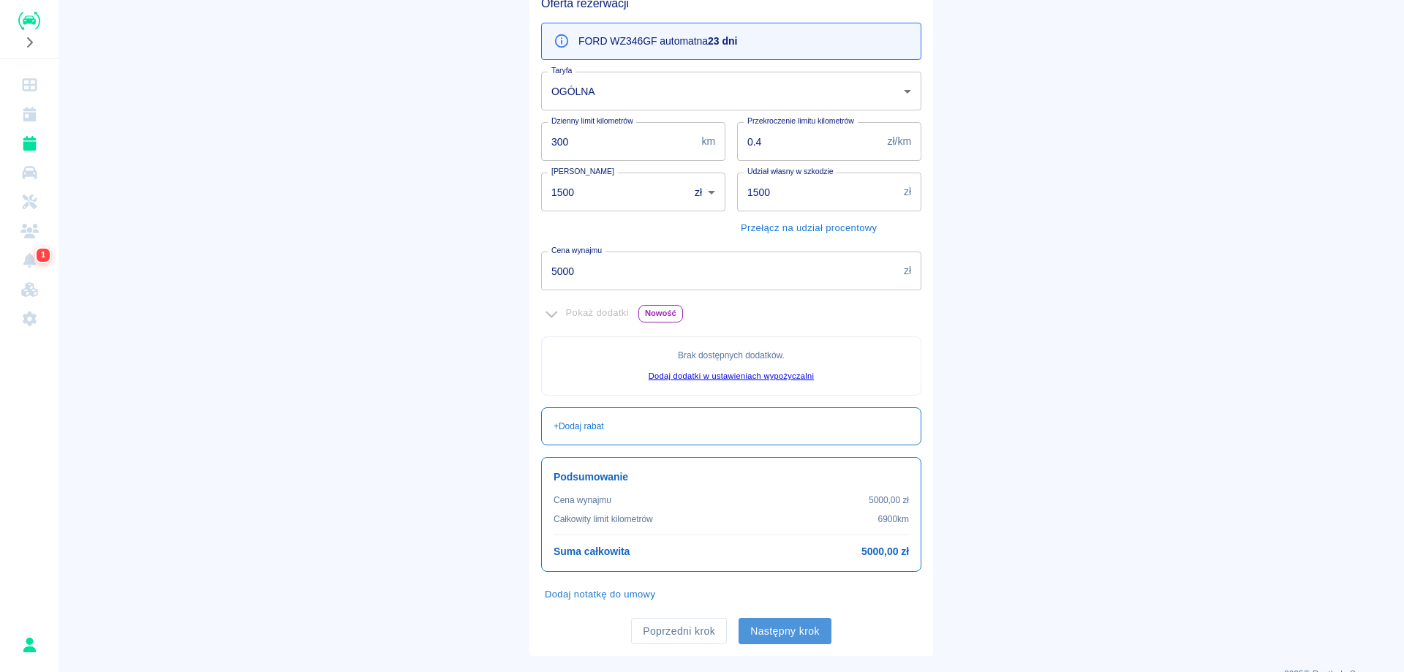
click at [809, 631] on button "Następny krok" at bounding box center [785, 631] width 93 height 27
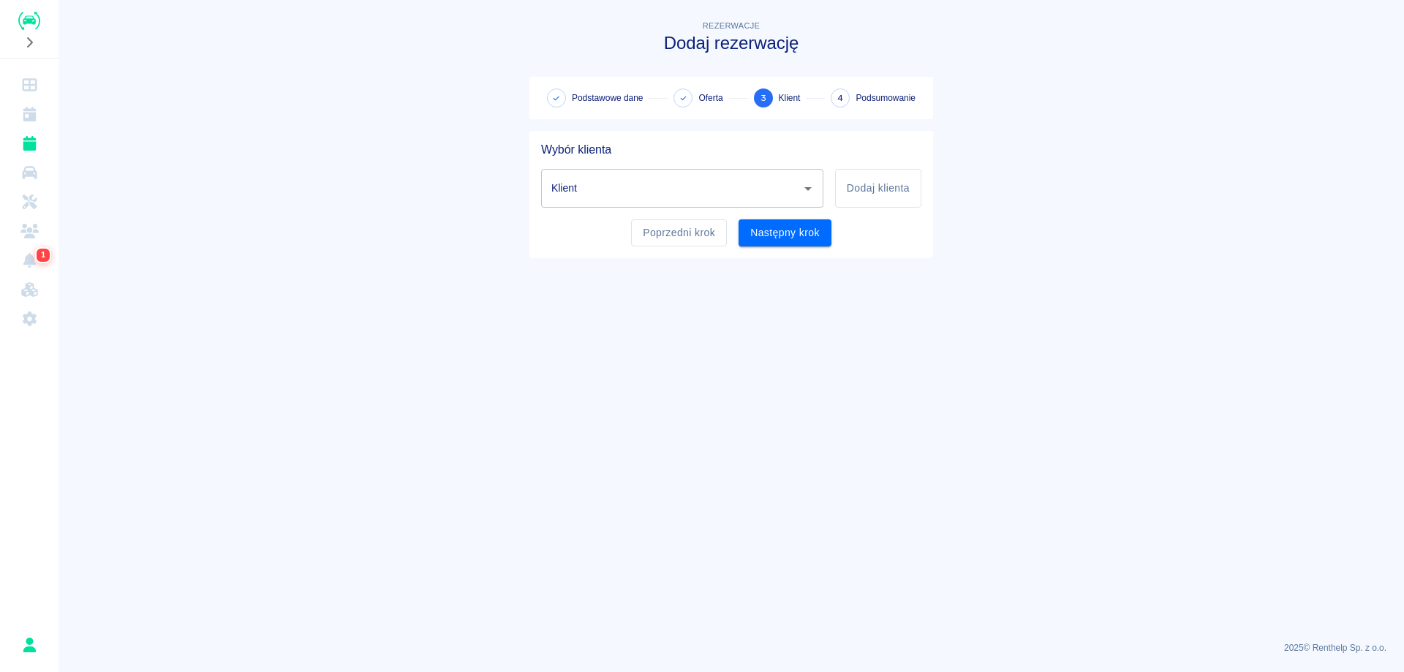
scroll to position [0, 0]
click at [857, 197] on button "Dodaj klienta" at bounding box center [878, 188] width 86 height 39
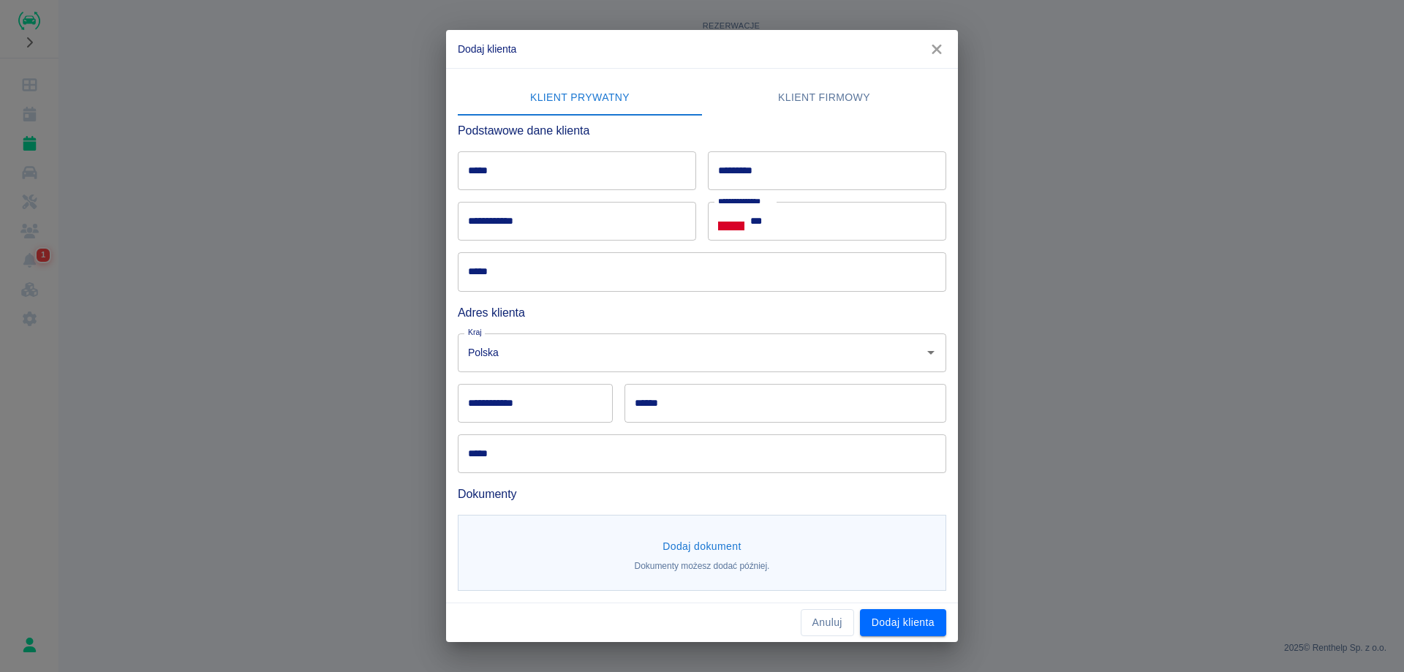
click at [943, 50] on icon "button" at bounding box center [936, 49] width 19 height 15
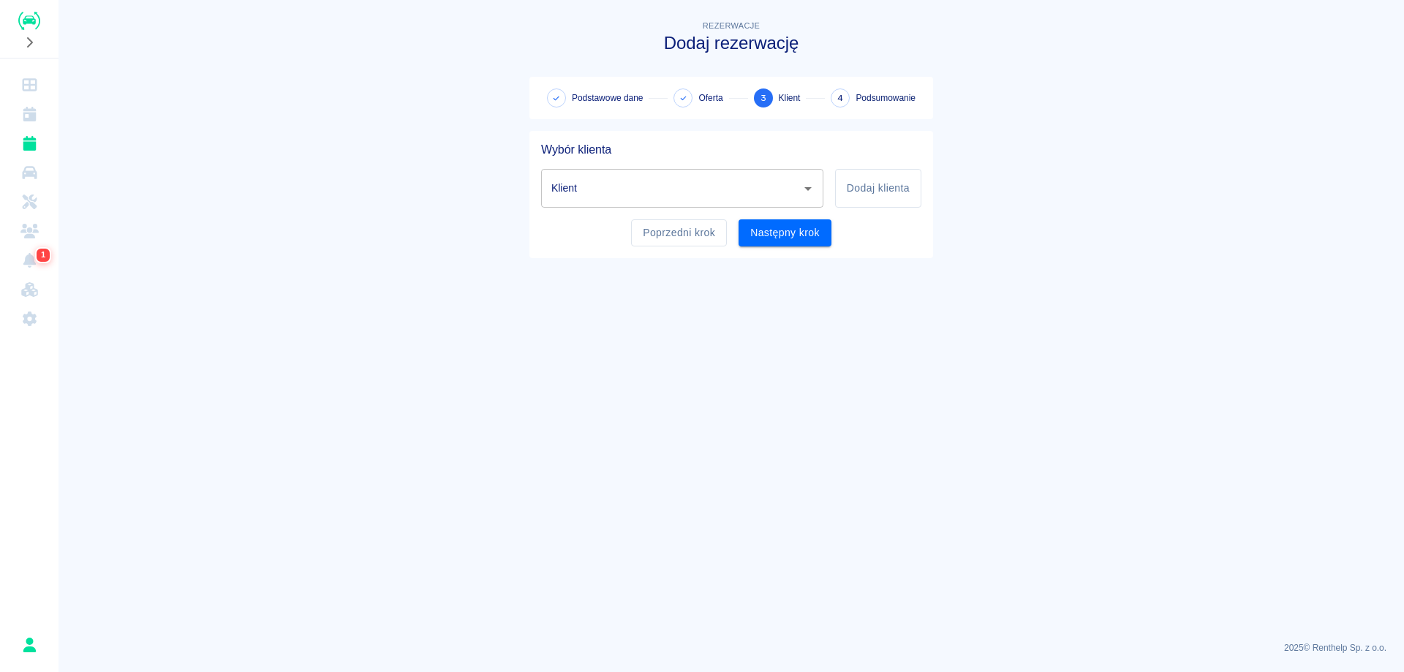
click at [699, 186] on input "Klient" at bounding box center [671, 188] width 247 height 26
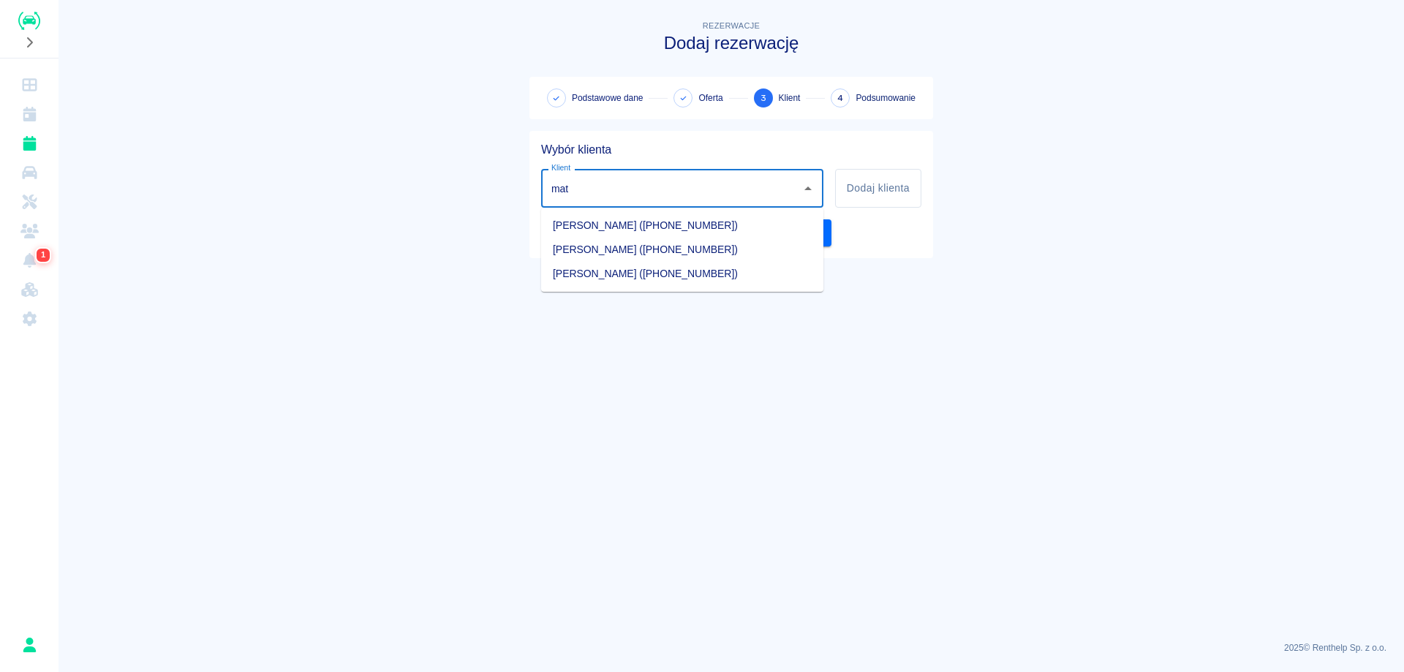
click at [699, 227] on li "[PERSON_NAME] ([PHONE_NUMBER])" at bounding box center [682, 226] width 282 height 24
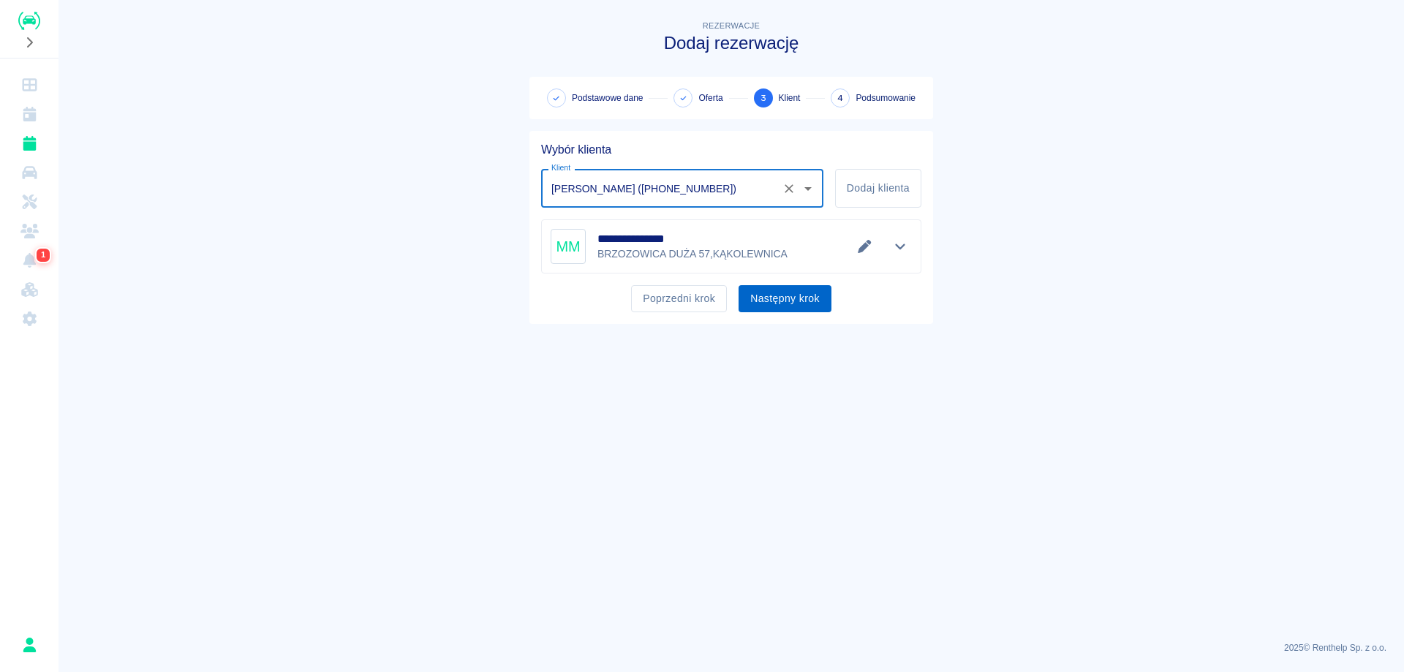
type input "[PERSON_NAME] ([PHONE_NUMBER])"
click at [809, 303] on button "Następny krok" at bounding box center [785, 298] width 93 height 27
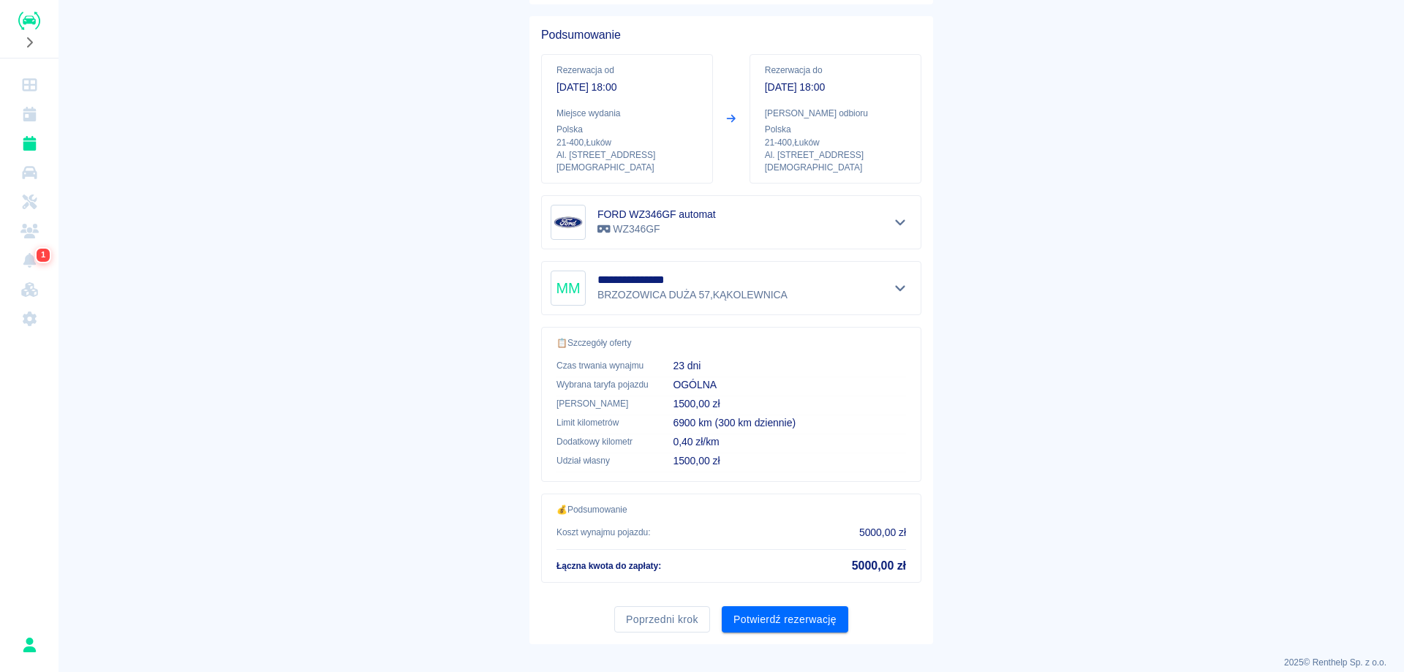
scroll to position [117, 0]
click at [826, 604] on button "Potwierdź rezerwację" at bounding box center [785, 617] width 126 height 27
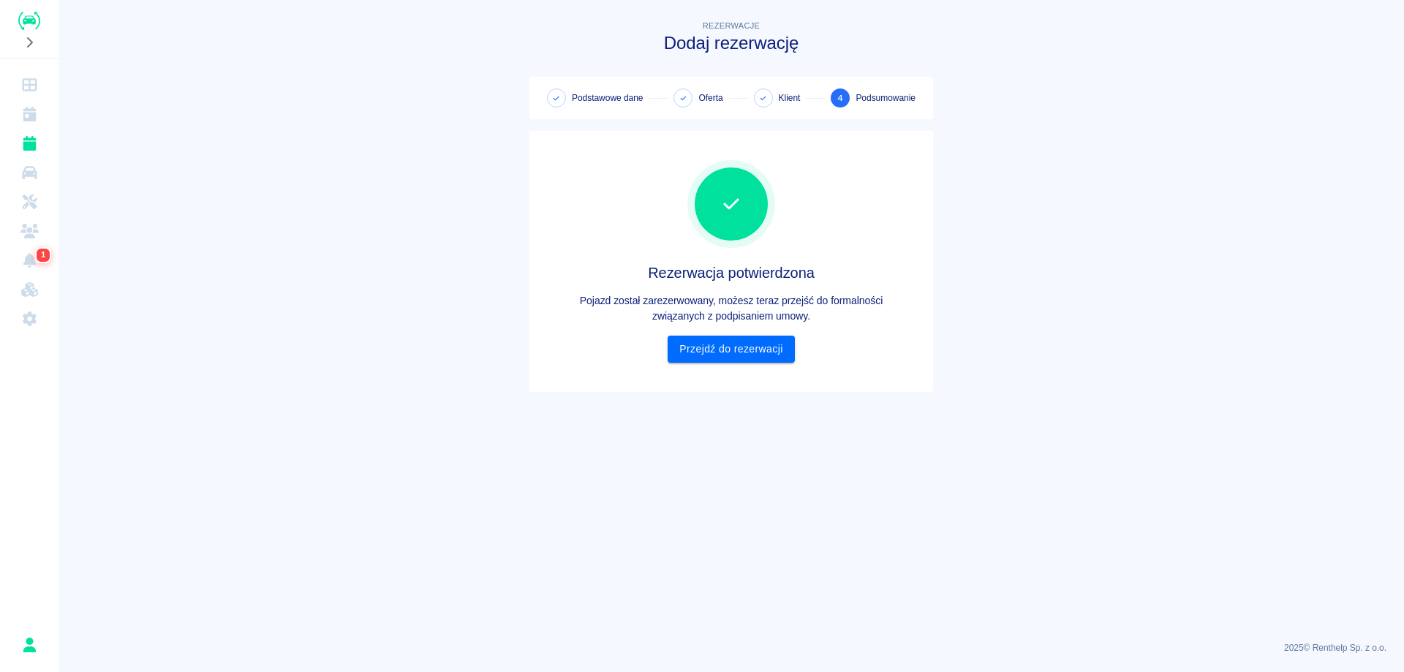
scroll to position [0, 0]
click at [19, 115] on link "Kalendarz" at bounding box center [29, 113] width 47 height 29
